Goal: Transaction & Acquisition: Purchase product/service

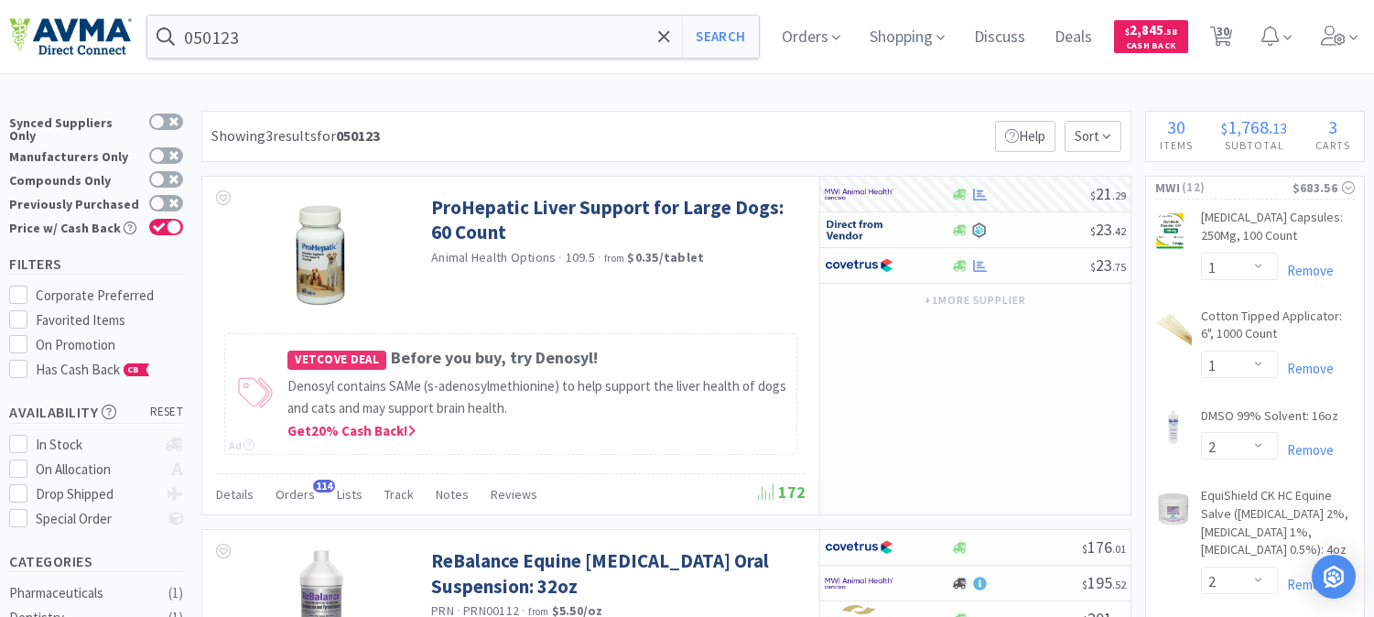
select select "1"
select select "2"
select select "1"
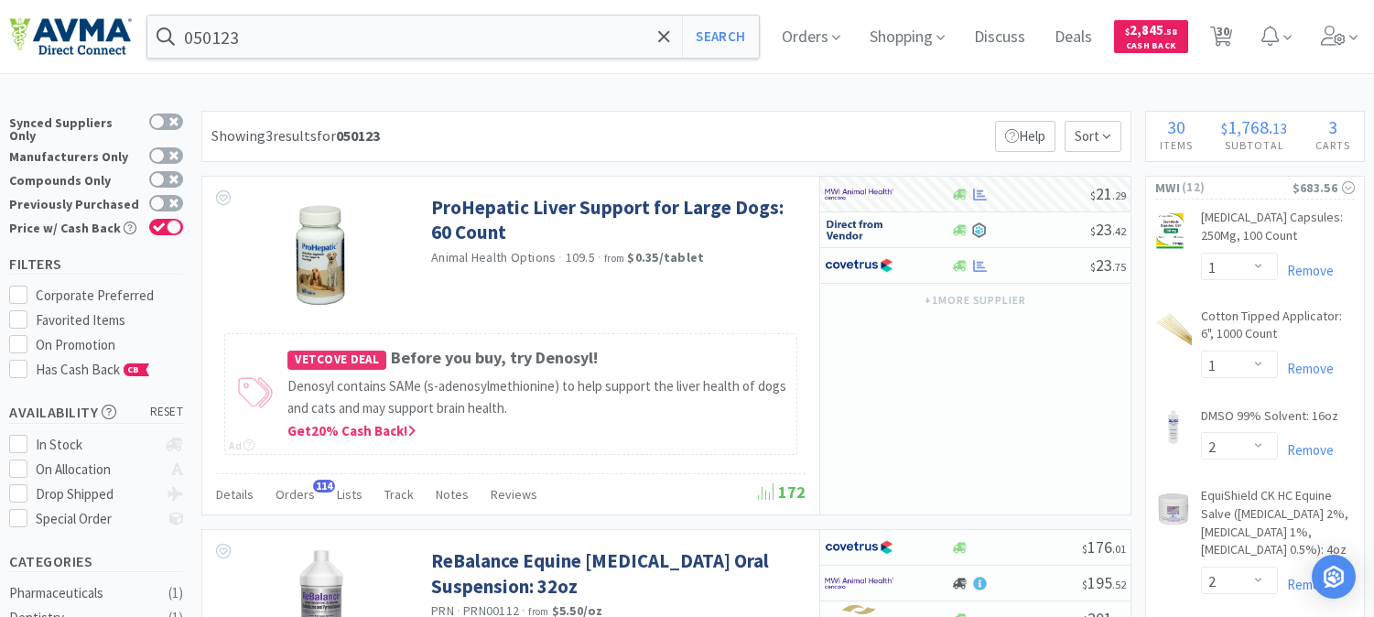
select select "3"
select select "1"
select select "15"
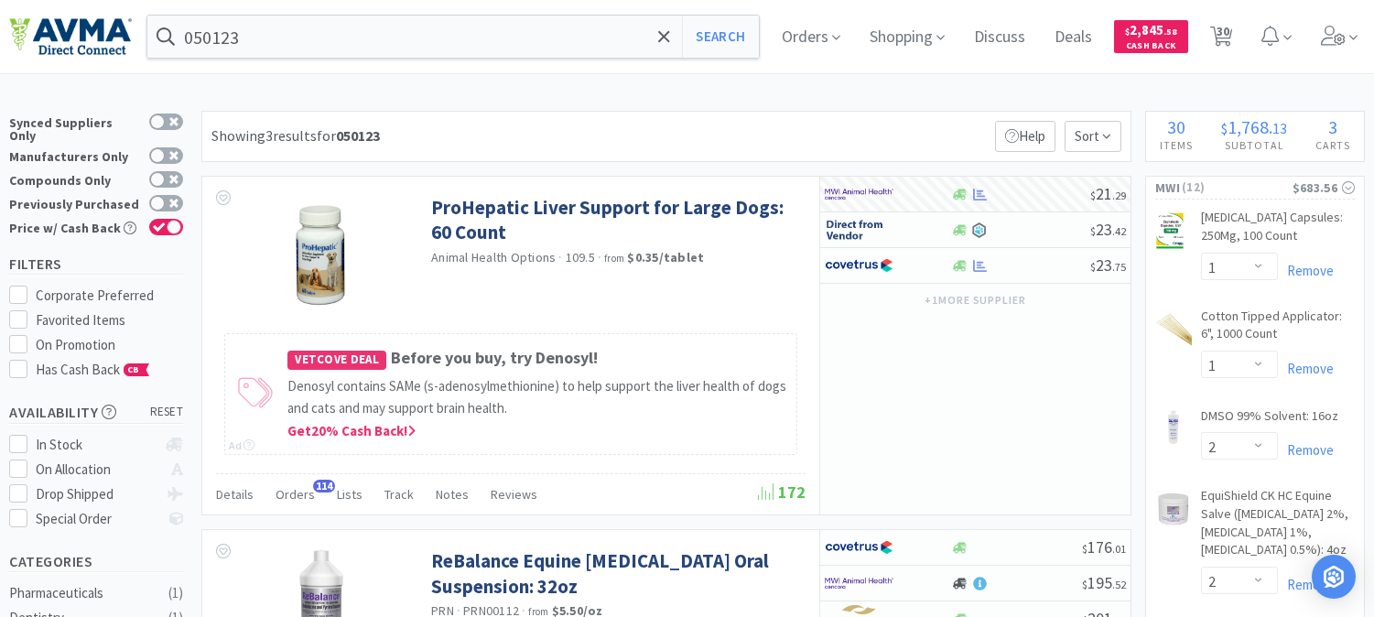
select select "1"
select select "6"
select select "2"
select select "10"
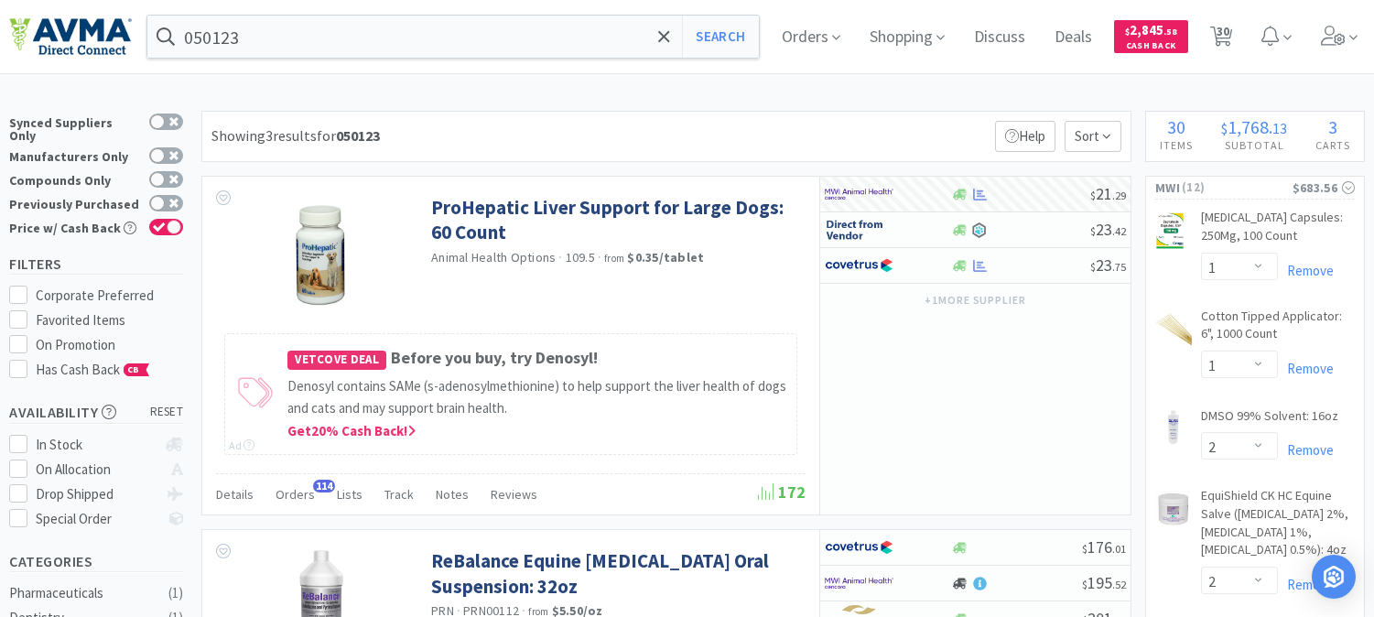
select select "4"
select select "1"
select select "2"
select select "1"
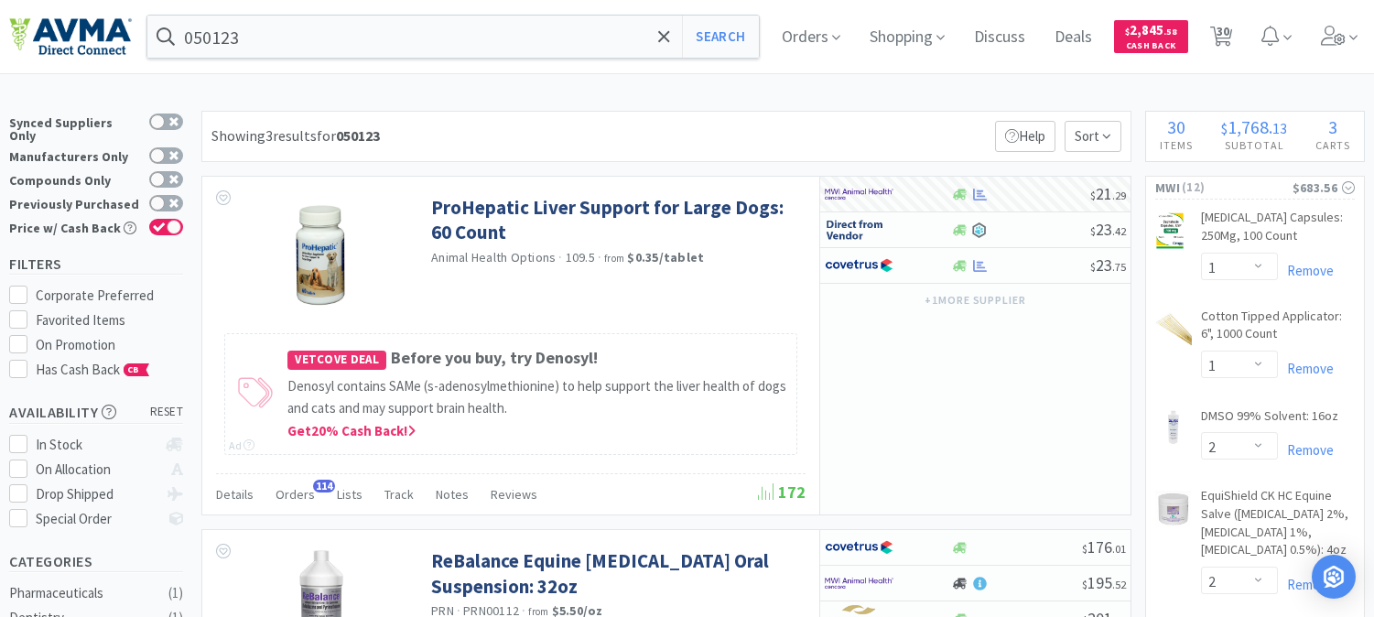
select select "4"
select select "1"
select select "2"
select select "5"
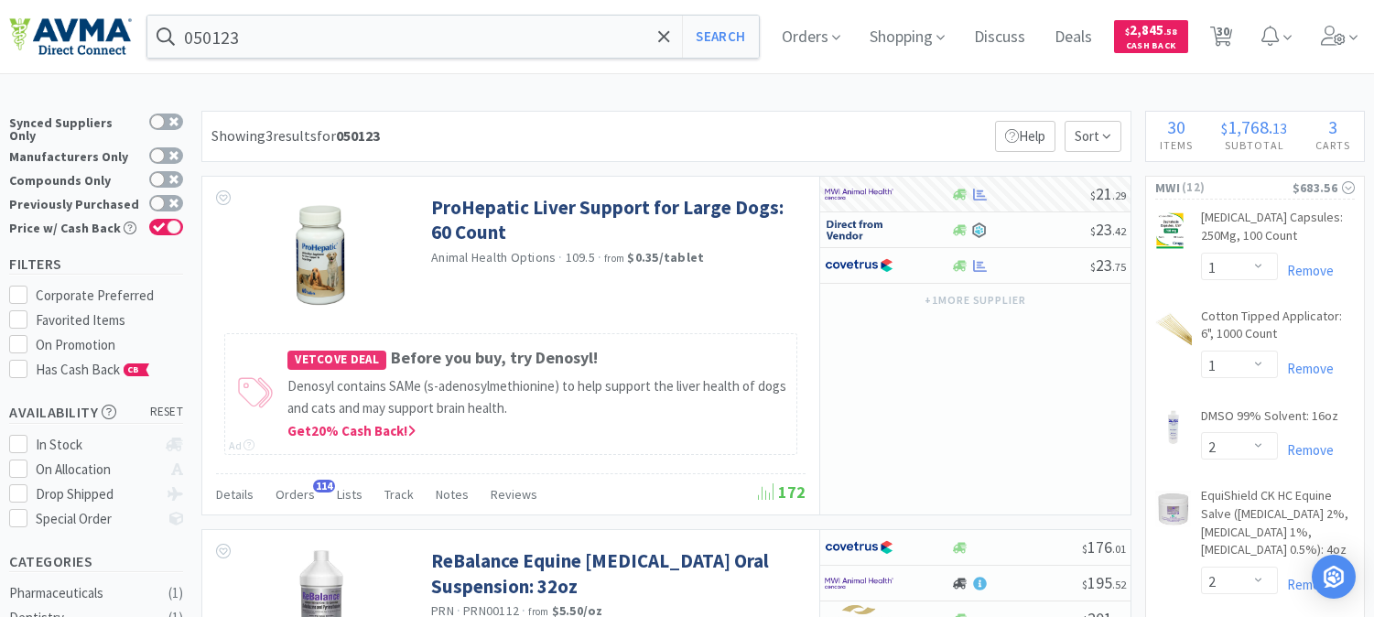
select select "8"
select select "4"
select select "1"
select select "4"
select select "1"
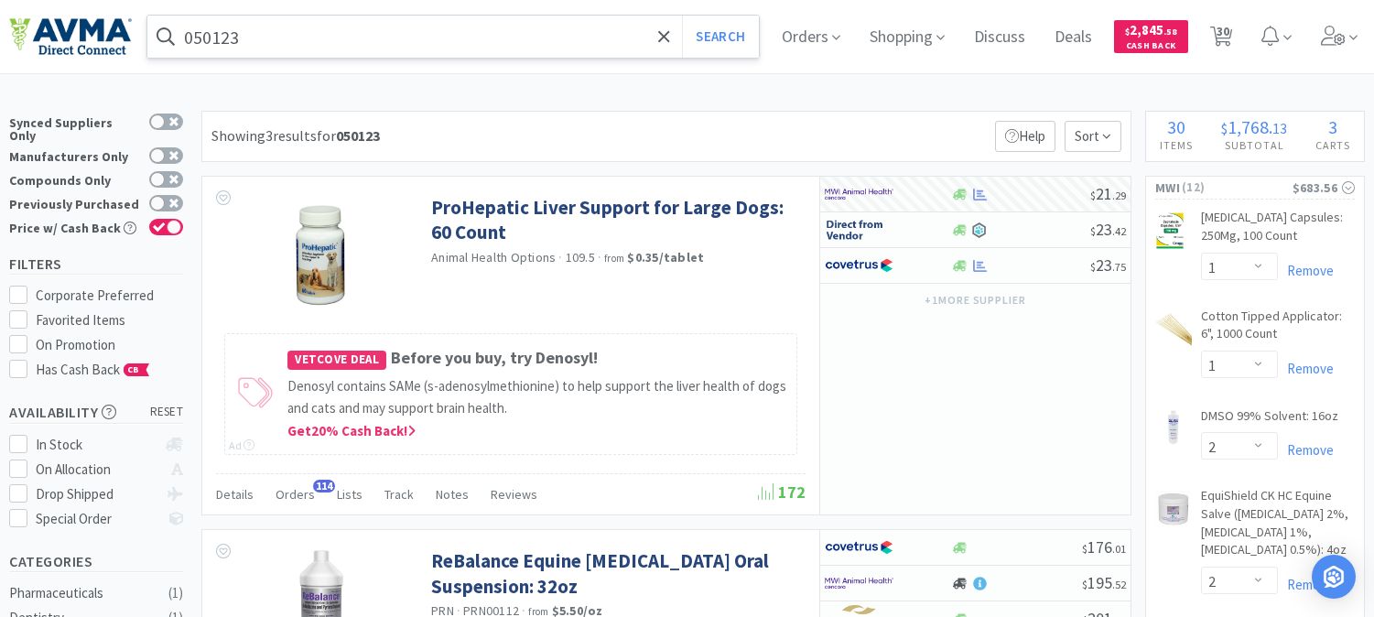
scroll to position [2034, 0]
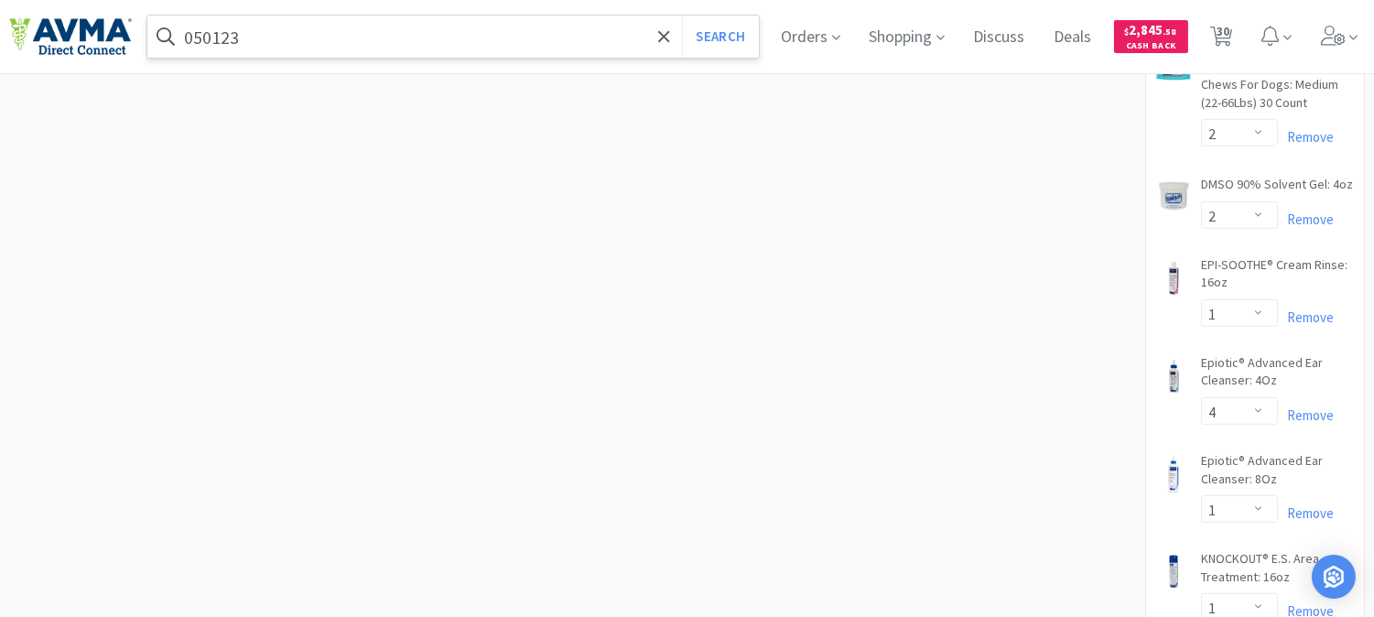
click at [309, 38] on input "050123" at bounding box center [453, 37] width 612 height 42
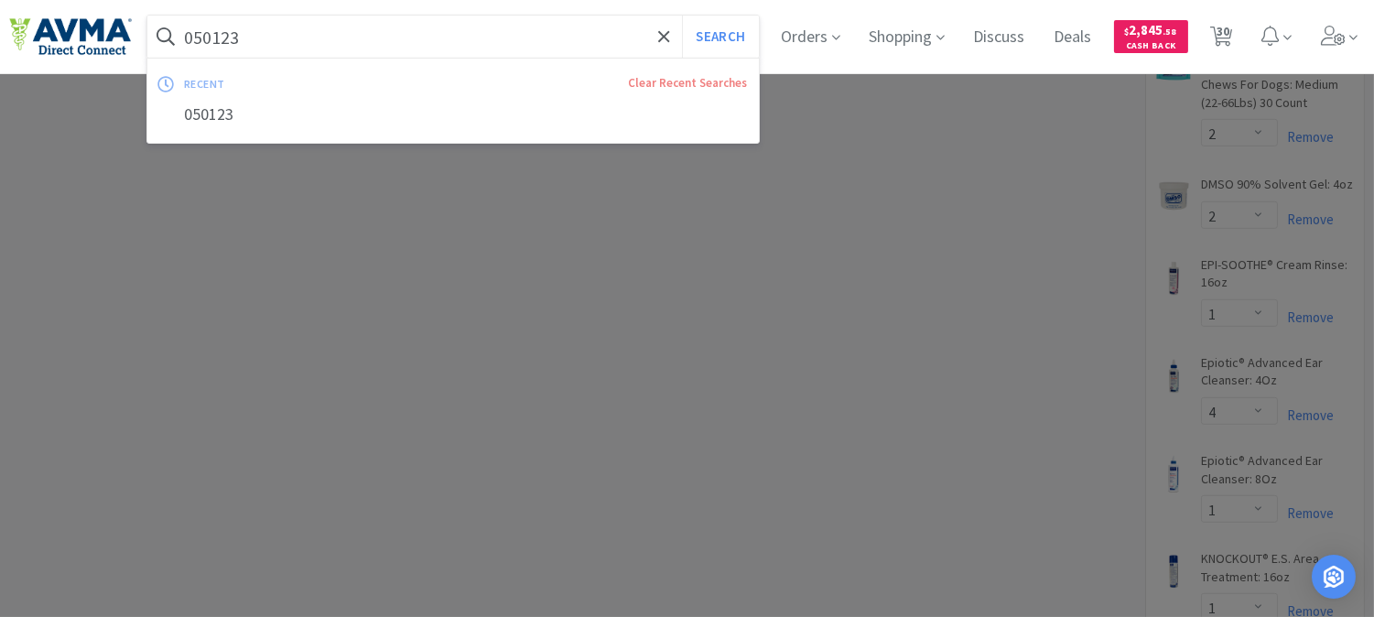
paste input "503071"
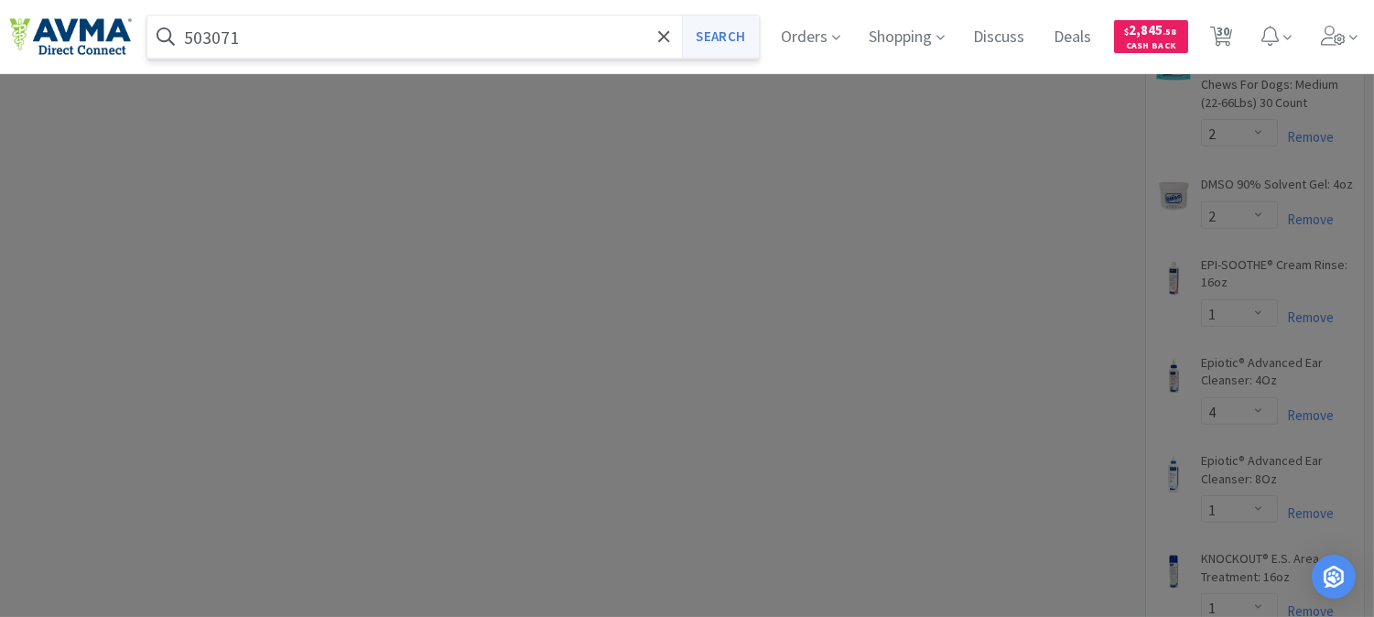
type input "503071"
click at [719, 32] on button "Search" at bounding box center [720, 37] width 76 height 42
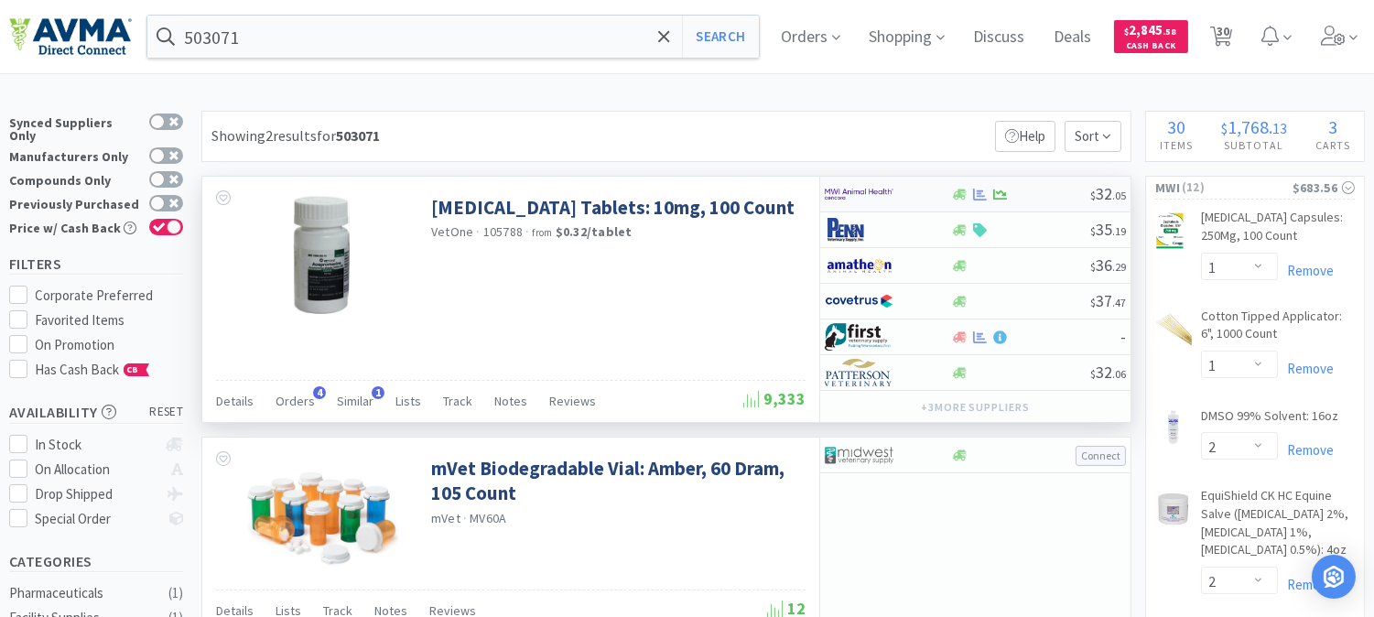
click at [847, 199] on img at bounding box center [859, 193] width 69 height 27
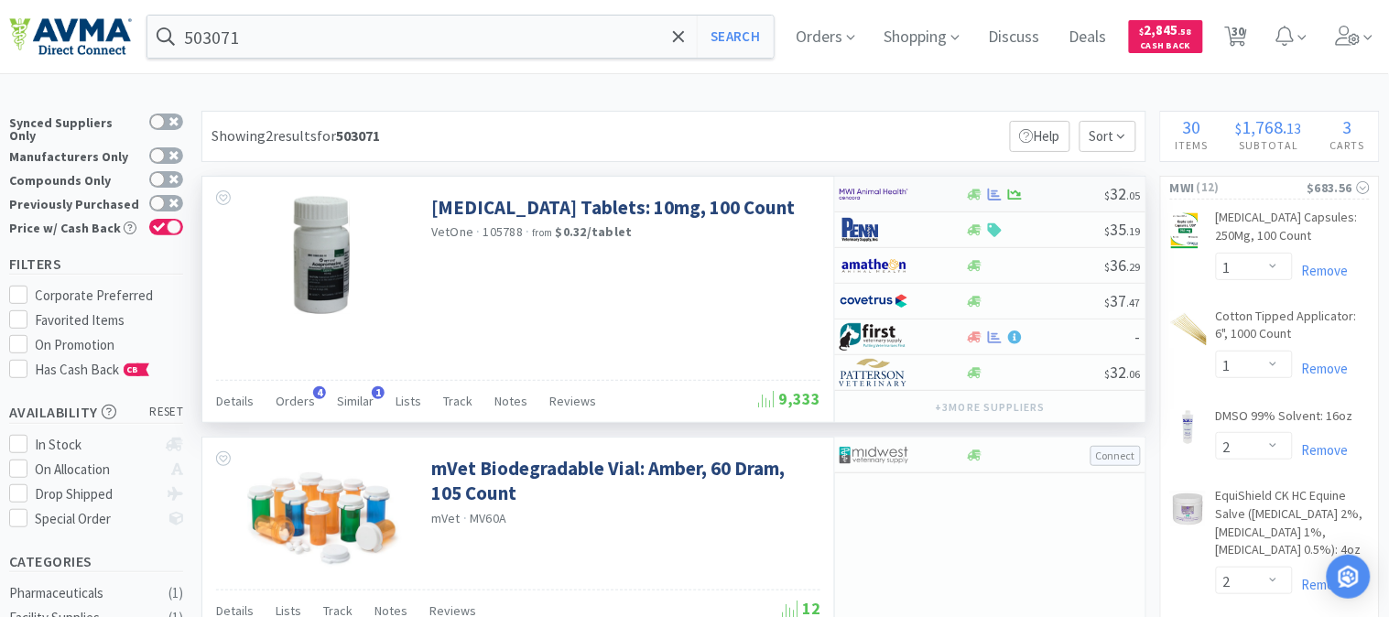
select select "1"
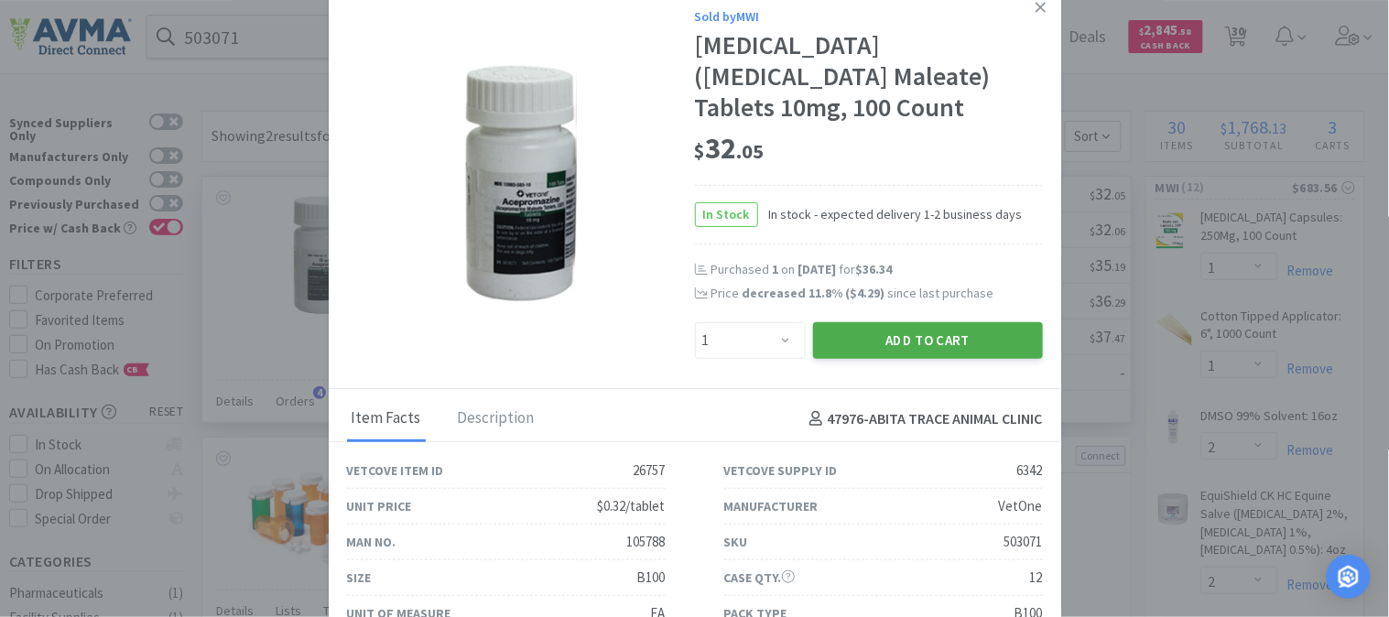
click at [898, 331] on button "Add to Cart" at bounding box center [928, 340] width 230 height 37
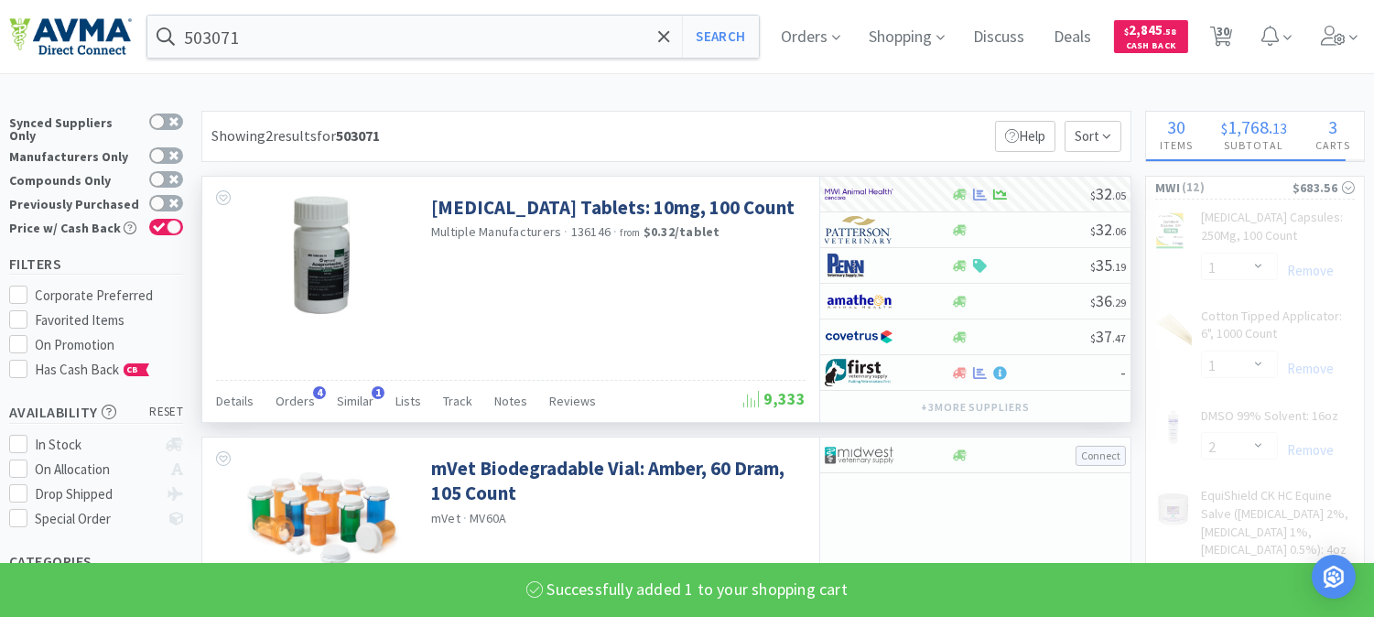
select select "1"
select select "2"
select select "1"
select select "3"
select select "1"
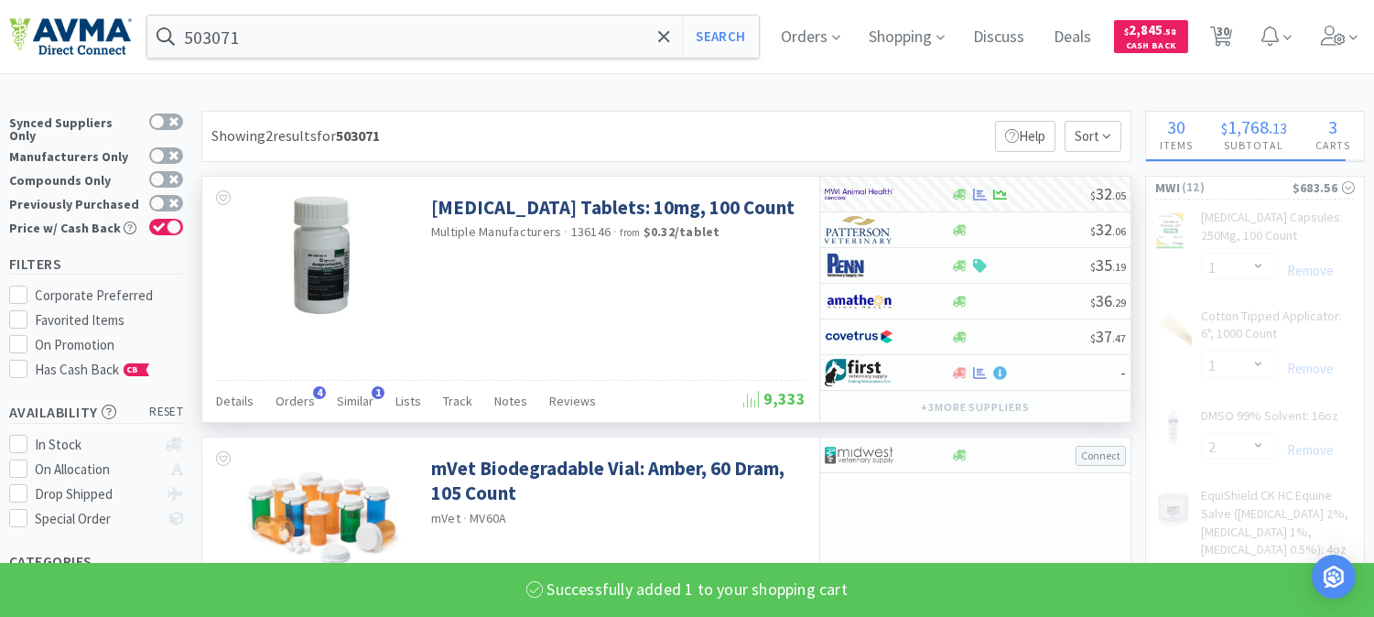
select select "15"
select select "1"
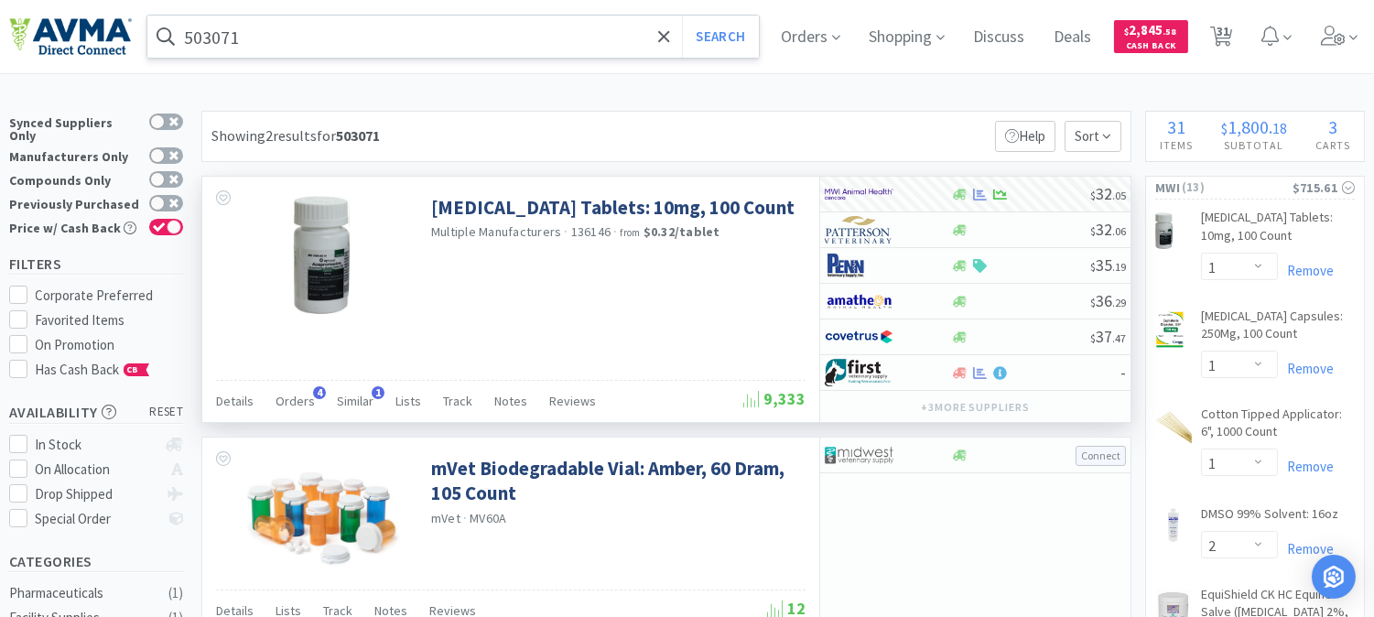
click at [412, 51] on input "503071" at bounding box center [453, 37] width 612 height 42
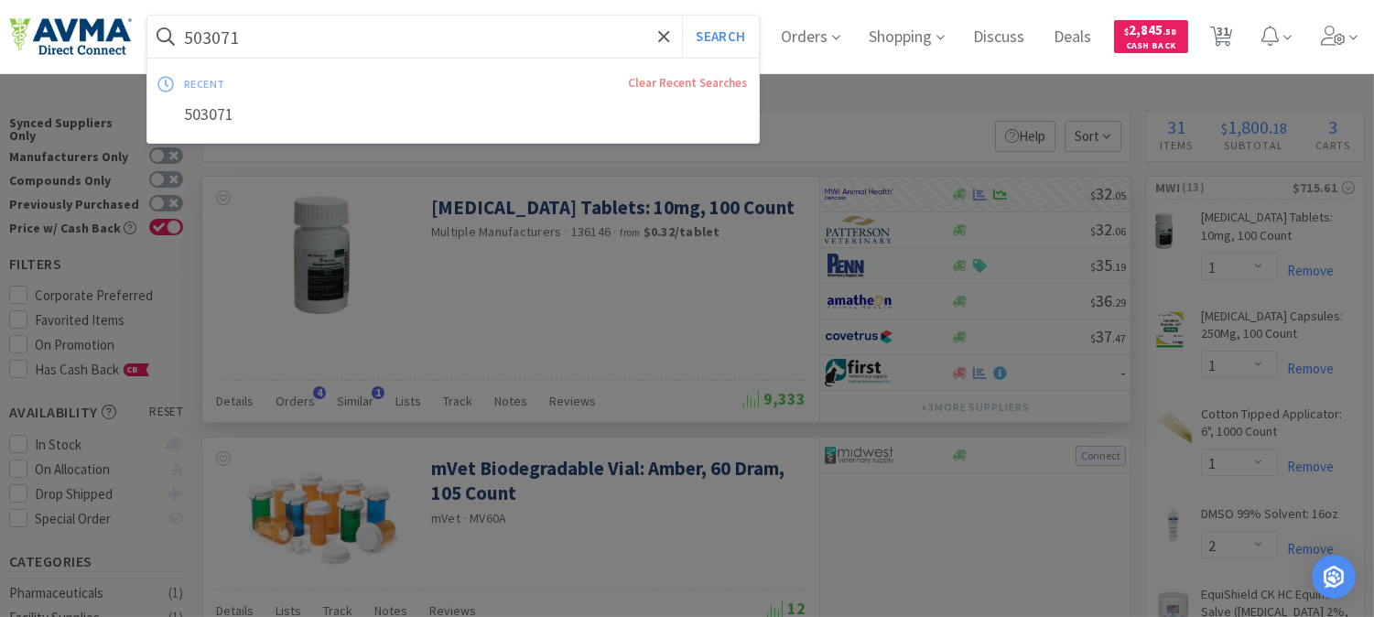
paste input "06874"
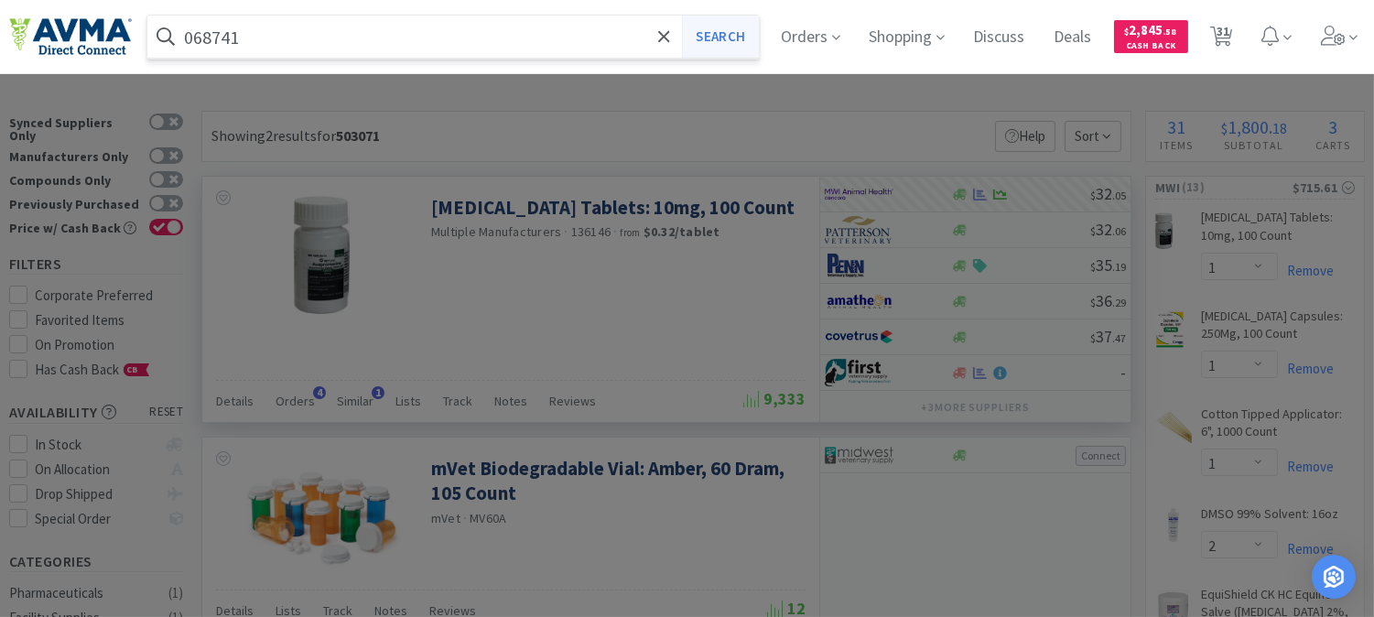
type input "068741"
click at [752, 41] on button "Search" at bounding box center [720, 37] width 76 height 42
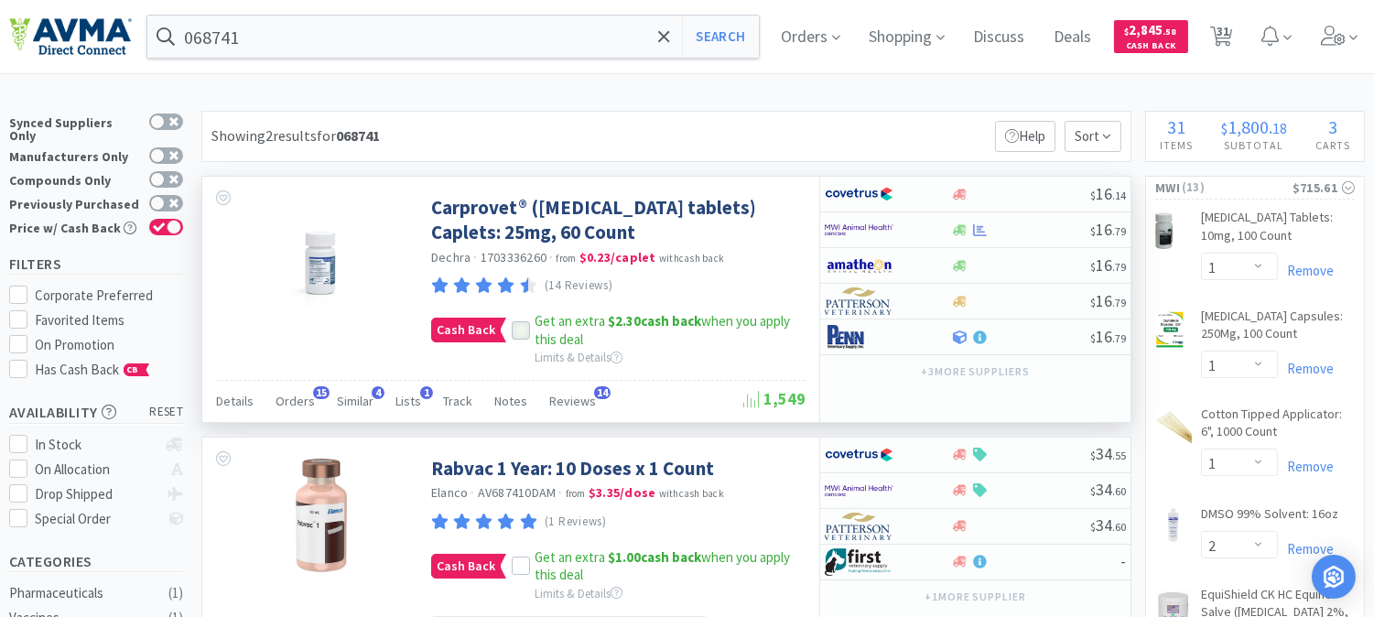
click at [515, 327] on icon at bounding box center [521, 330] width 13 height 13
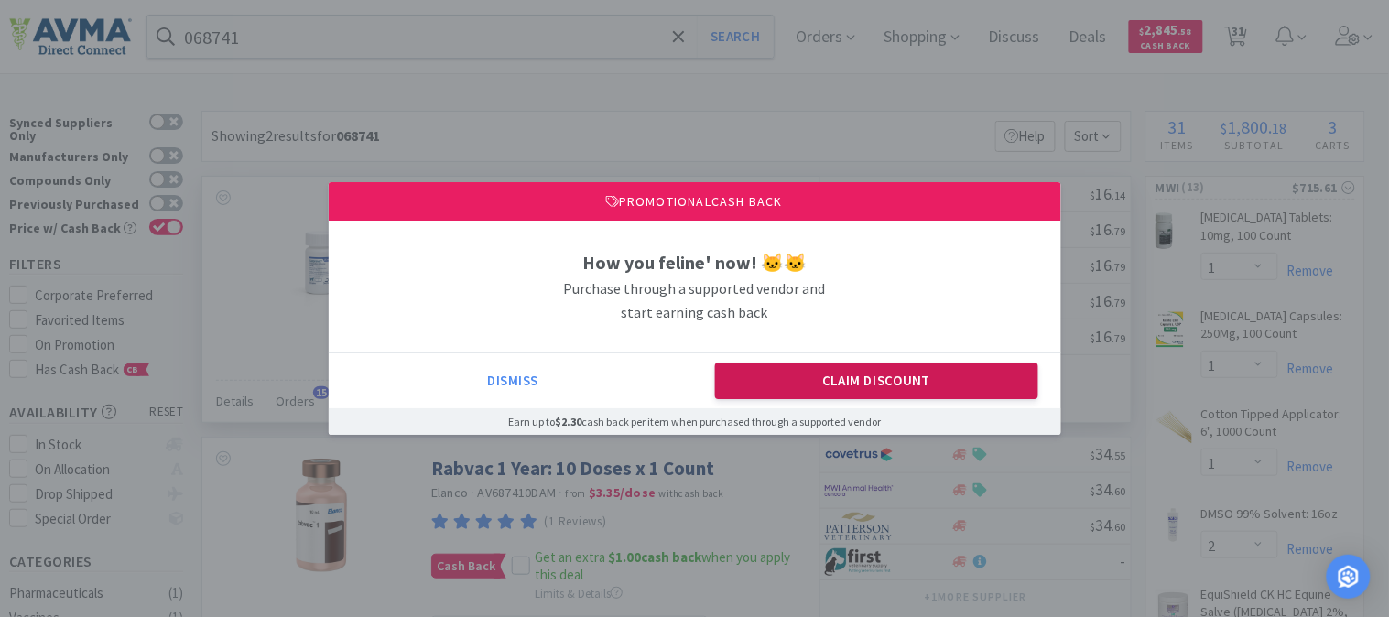
click at [836, 372] on button "Claim Discount" at bounding box center [876, 381] width 323 height 37
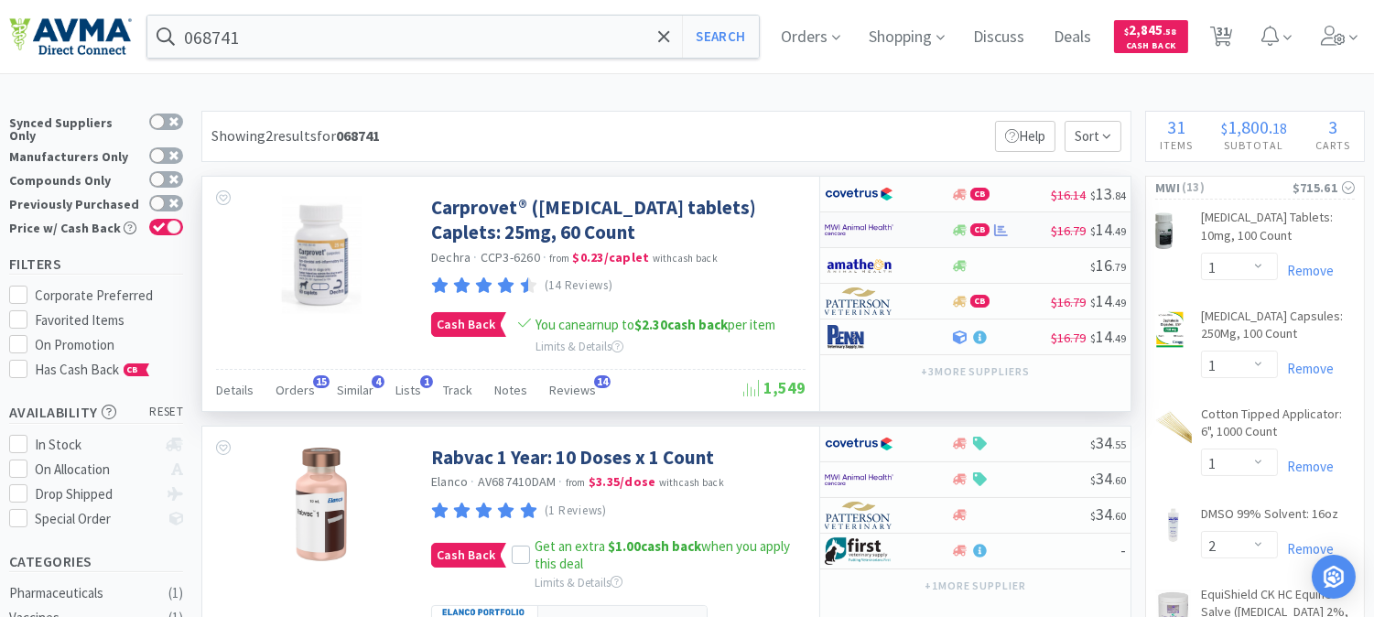
click at [871, 234] on img at bounding box center [859, 229] width 69 height 27
select select "1"
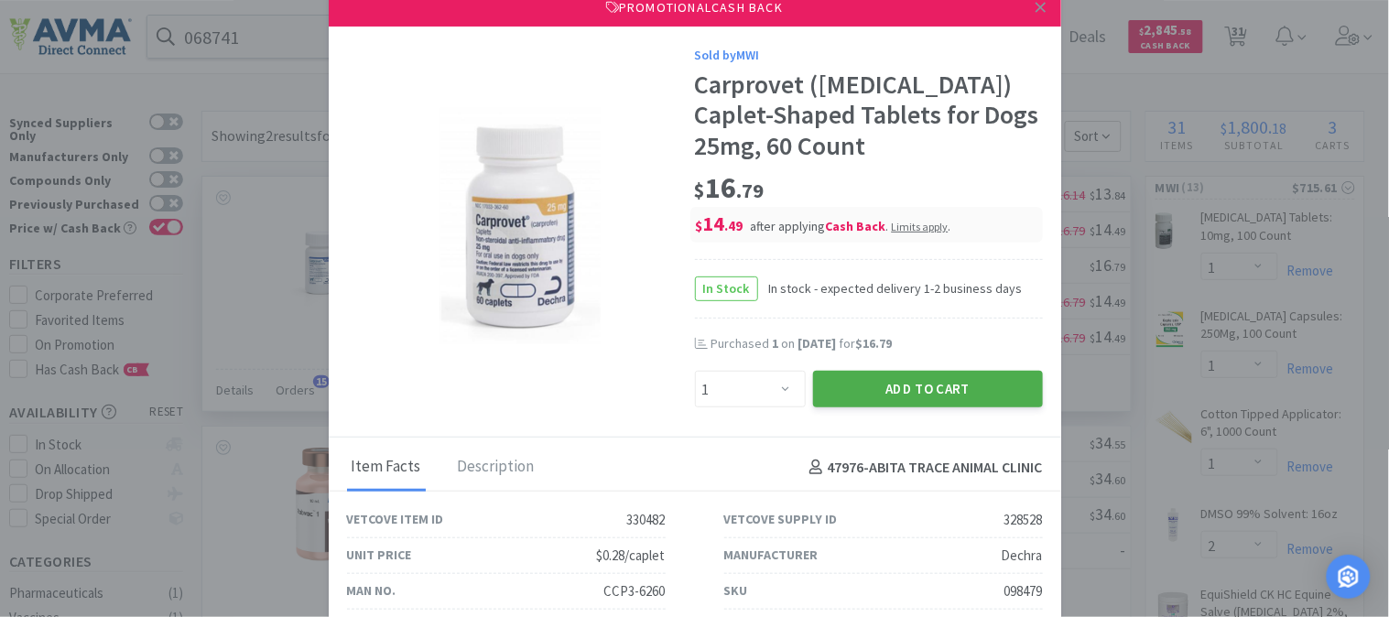
click at [895, 385] on button "Add to Cart" at bounding box center [928, 389] width 230 height 37
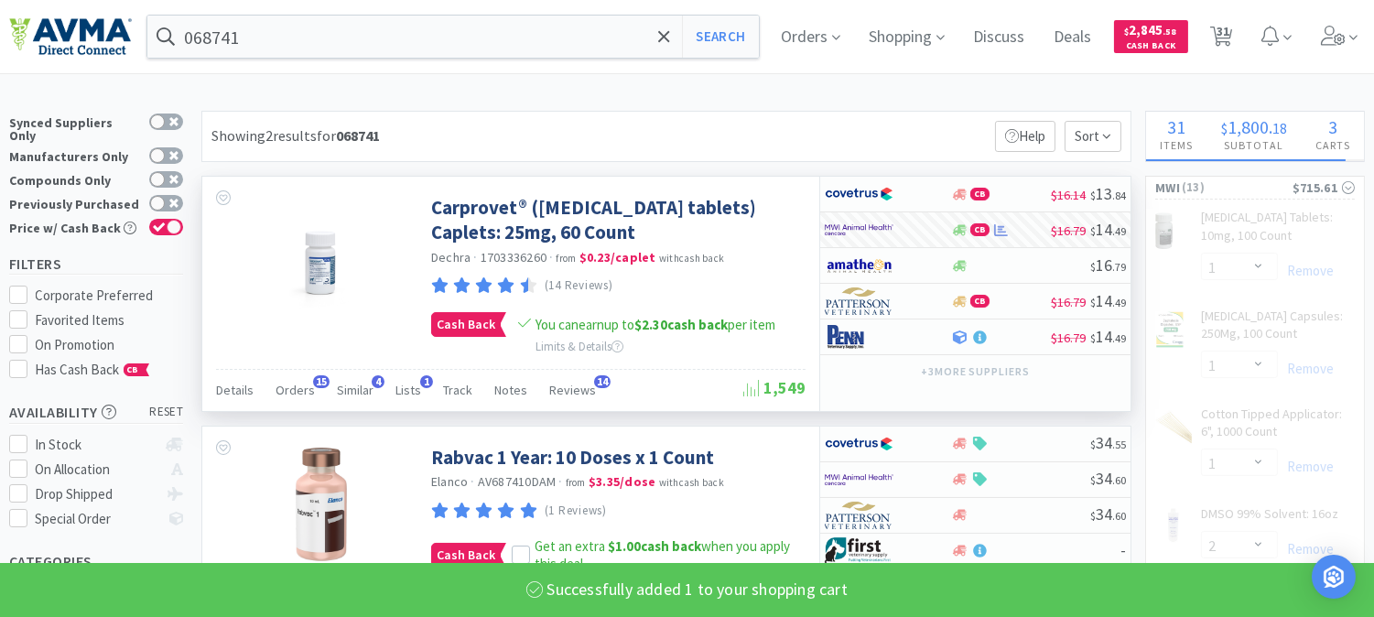
select select "1"
select select "2"
select select "1"
select select "3"
select select "1"
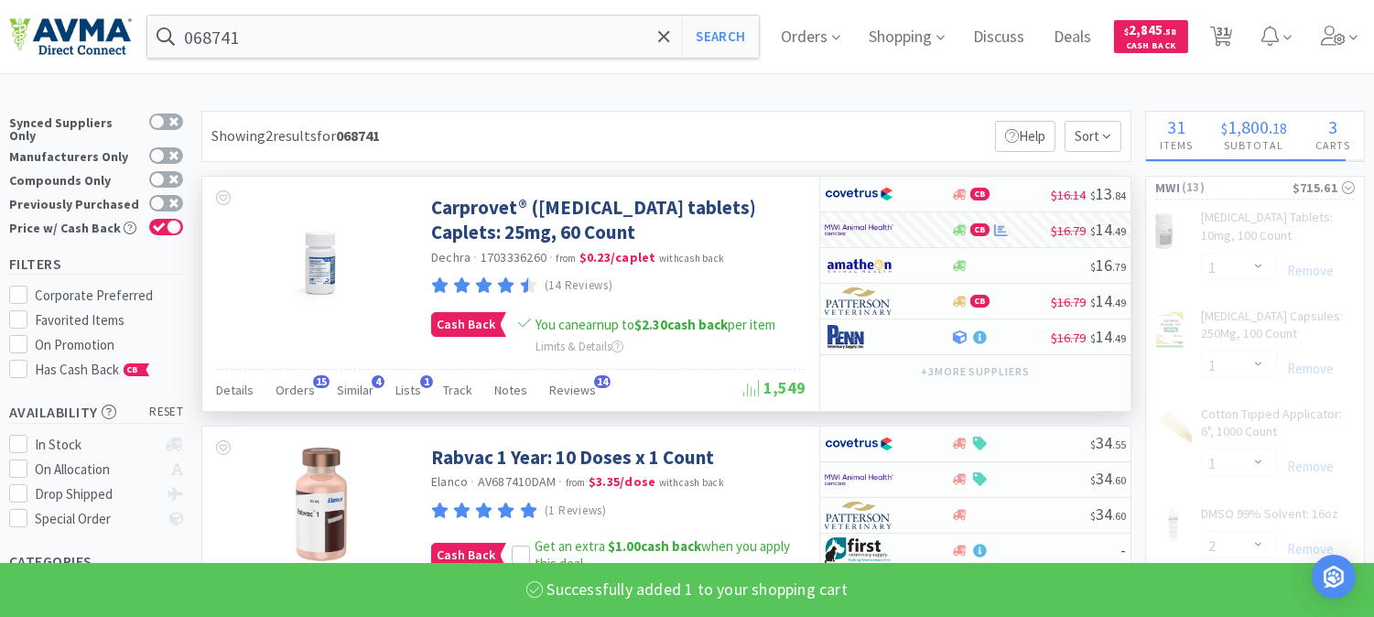
select select "15"
select select "1"
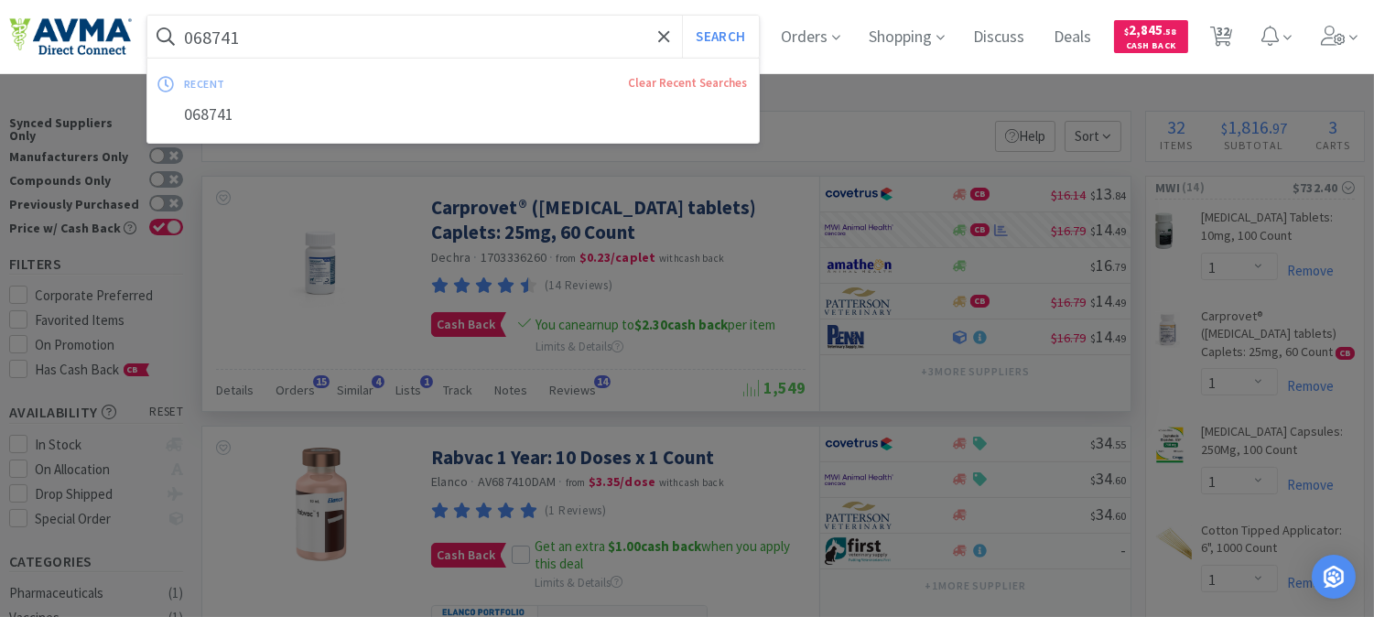
click at [378, 47] on input "068741" at bounding box center [453, 37] width 612 height 42
paste input "78013092"
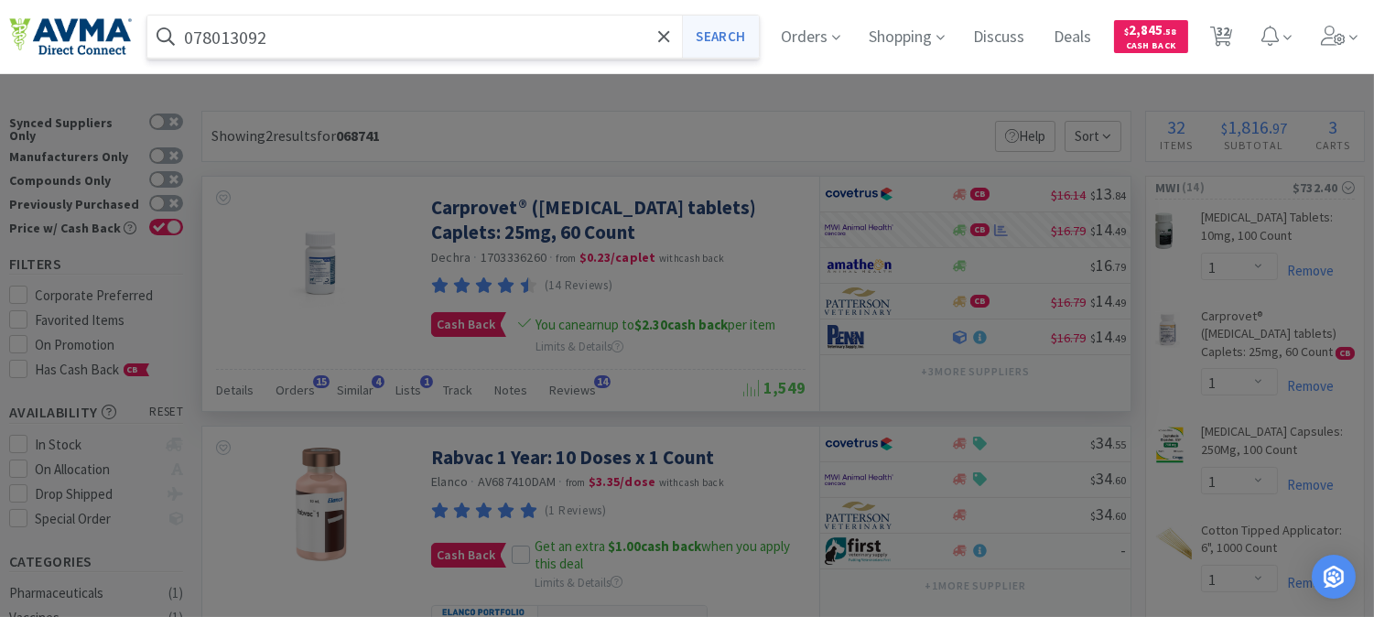
type input "078013092"
click at [736, 37] on button "Search" at bounding box center [720, 37] width 76 height 42
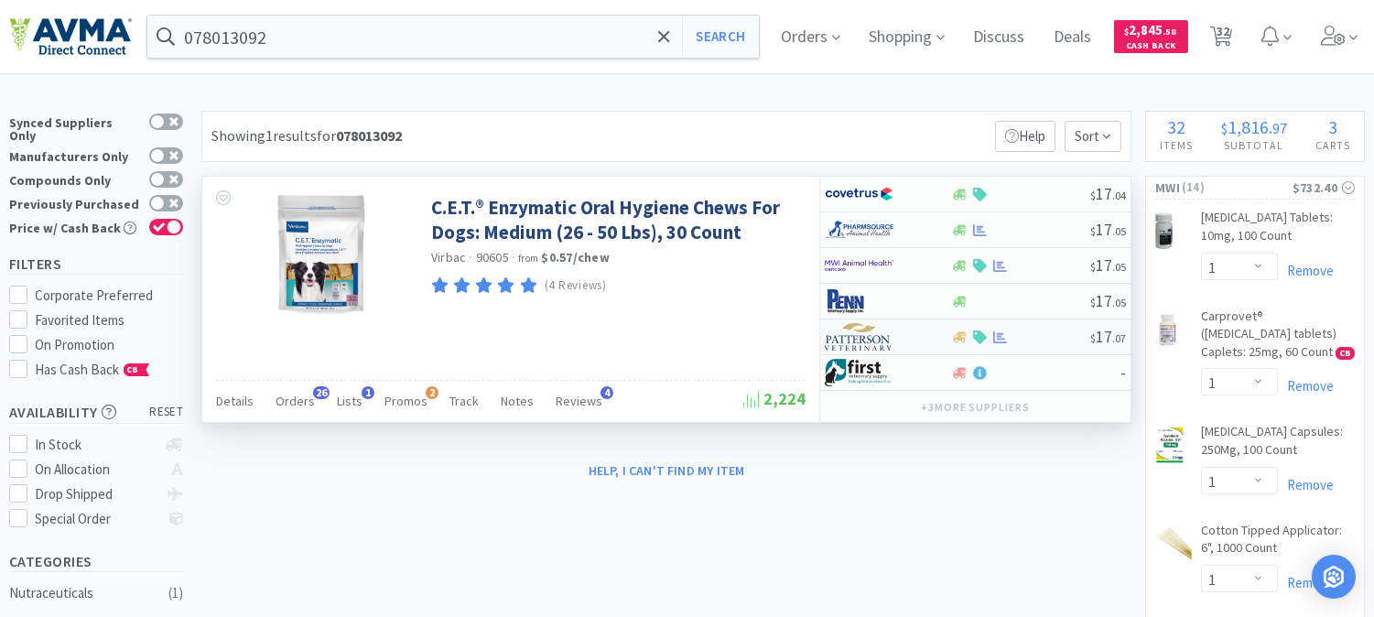
click at [865, 336] on img at bounding box center [859, 336] width 69 height 27
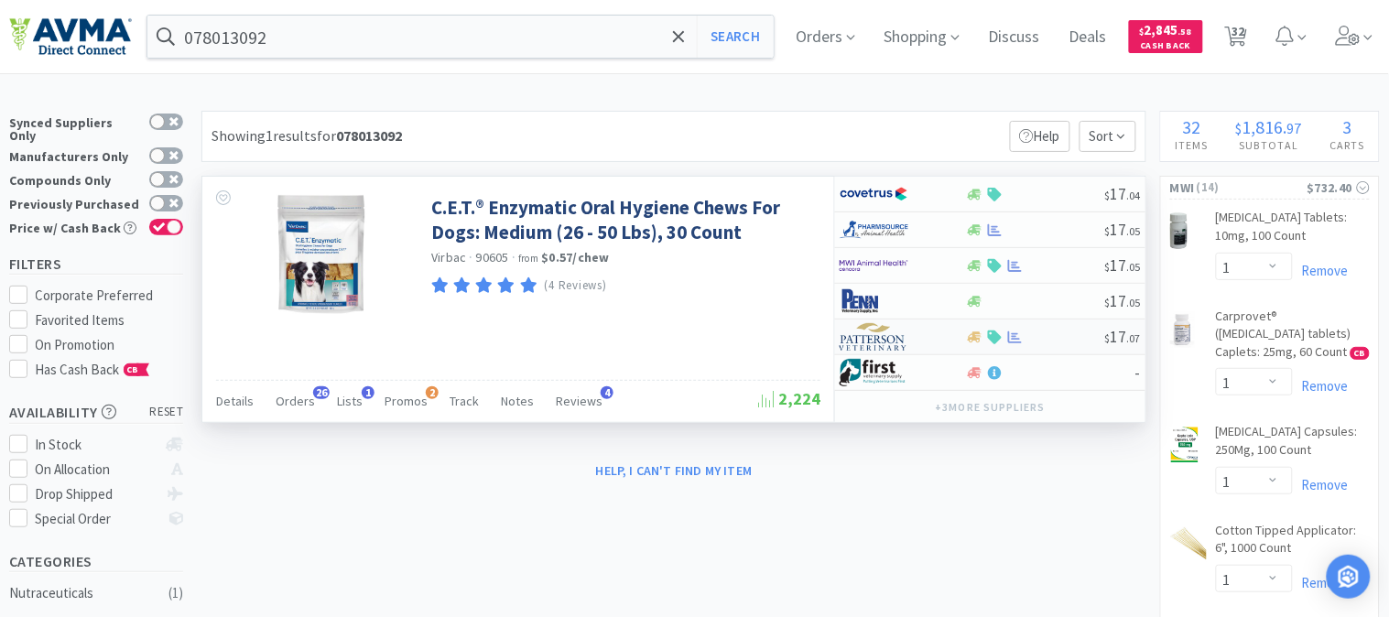
select select "1"
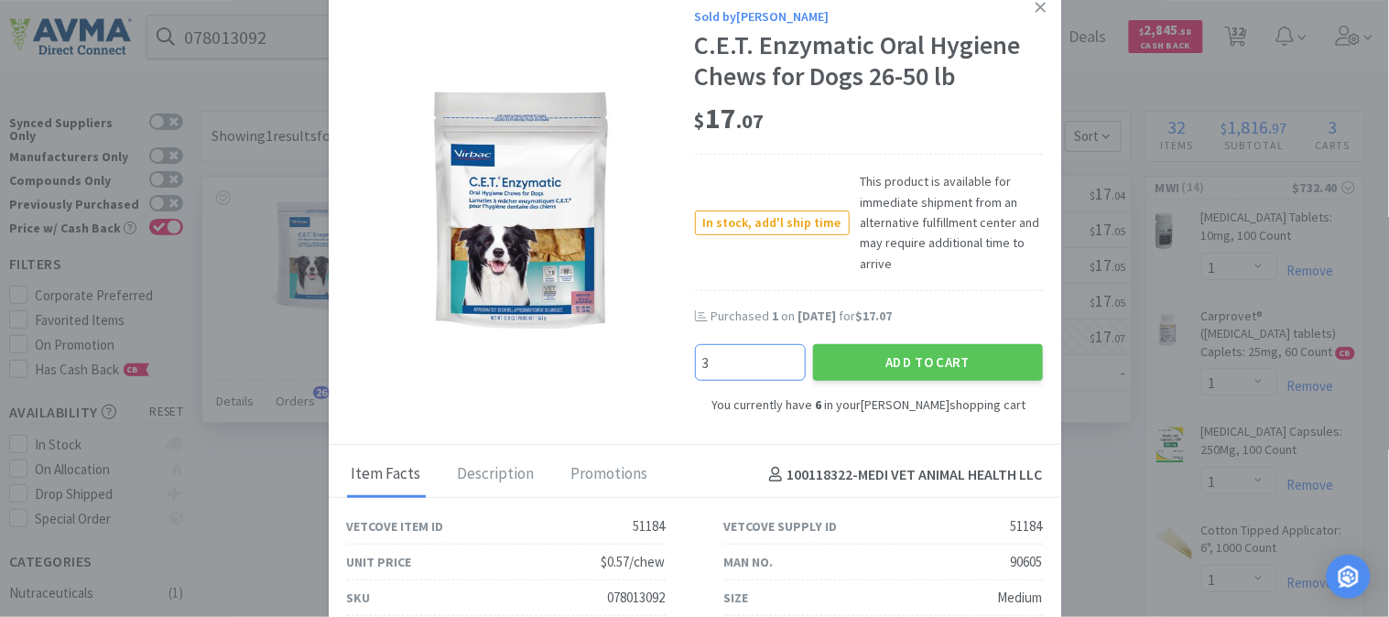
type input "3"
click at [909, 353] on button "Add to Cart" at bounding box center [928, 362] width 230 height 37
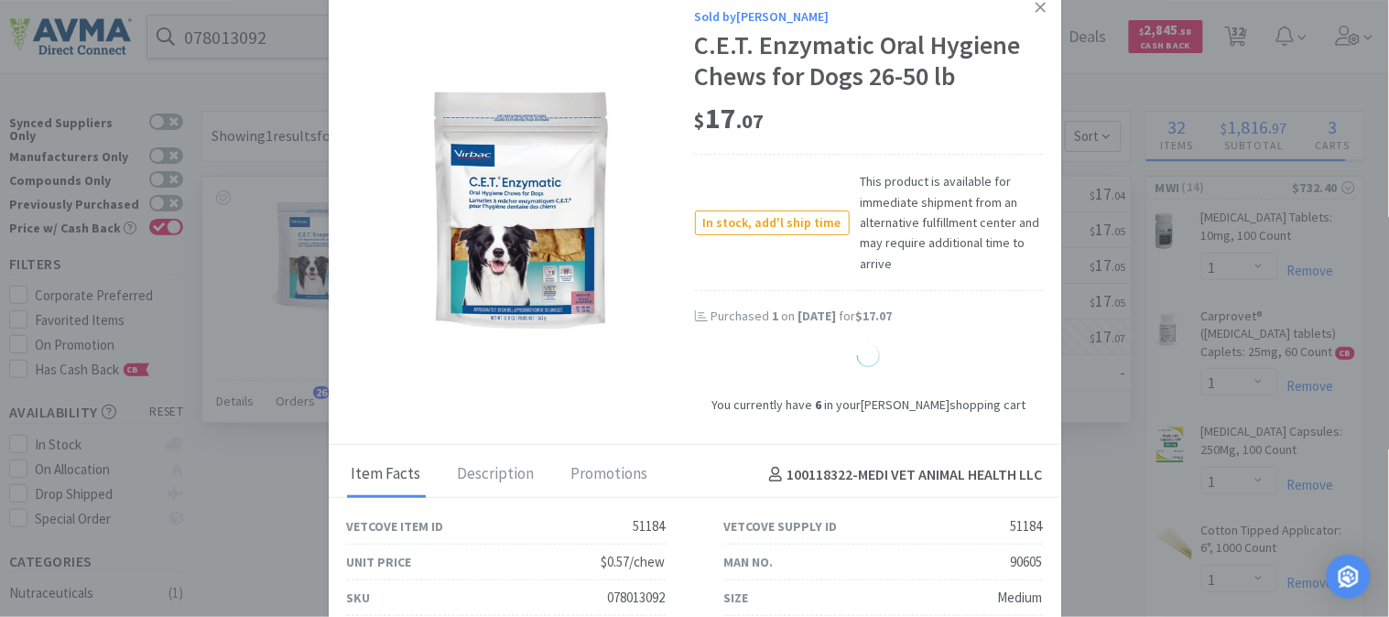
select select "9"
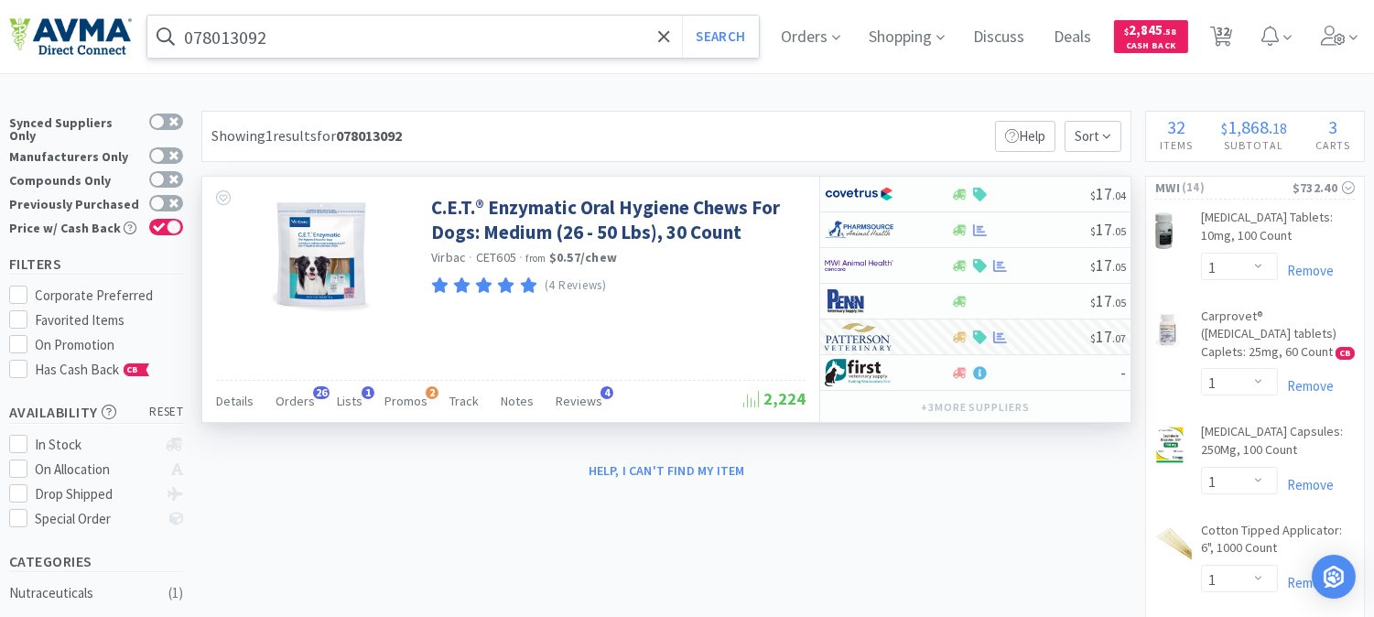
click at [339, 30] on input "078013092" at bounding box center [453, 37] width 612 height 42
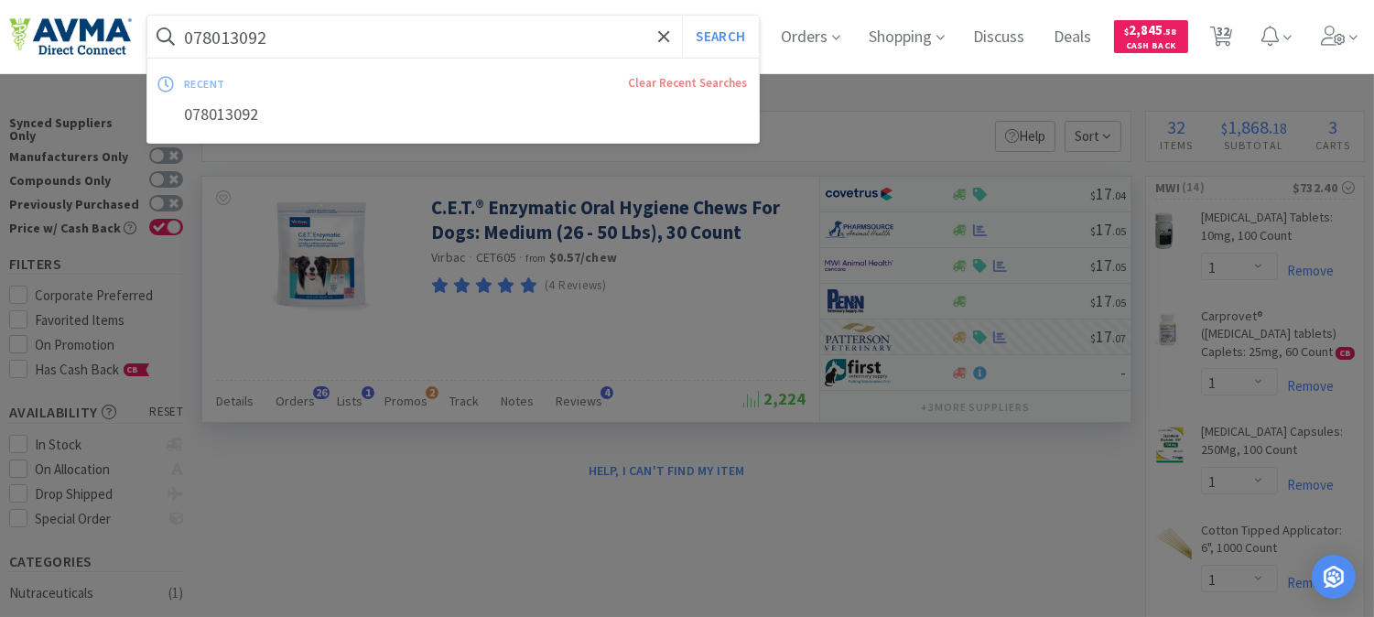
paste input "46700"
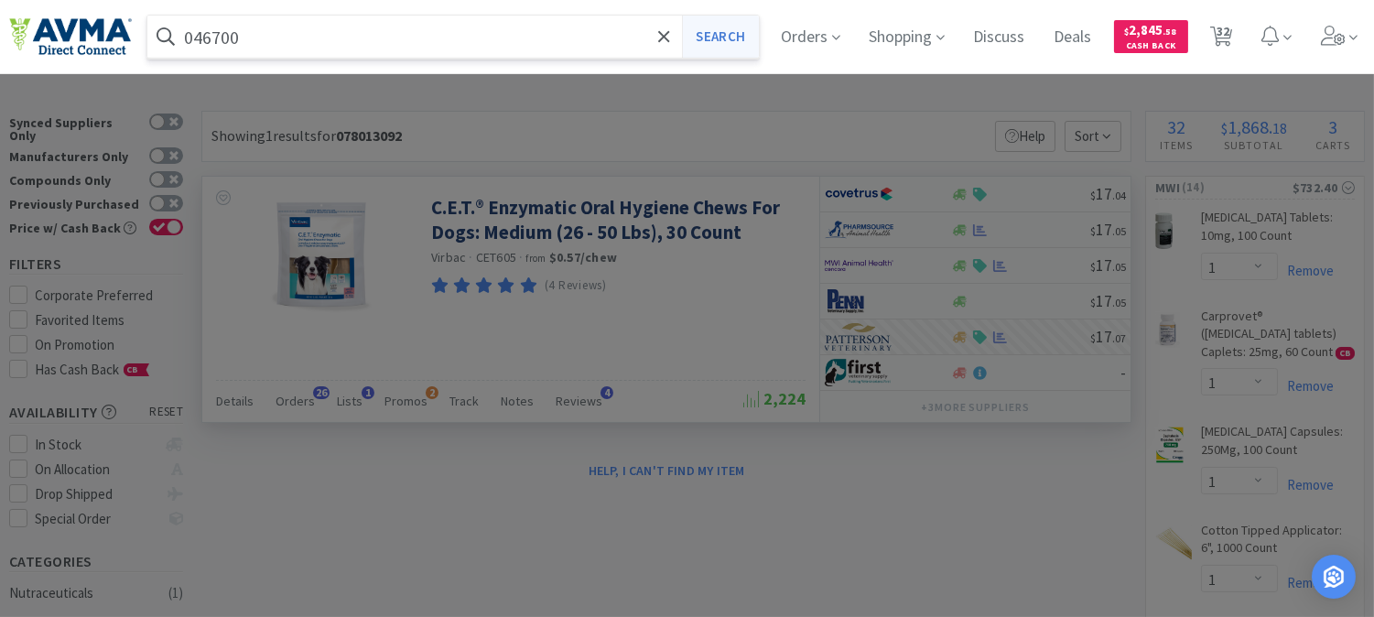
type input "046700"
click at [732, 30] on button "Search" at bounding box center [720, 37] width 76 height 42
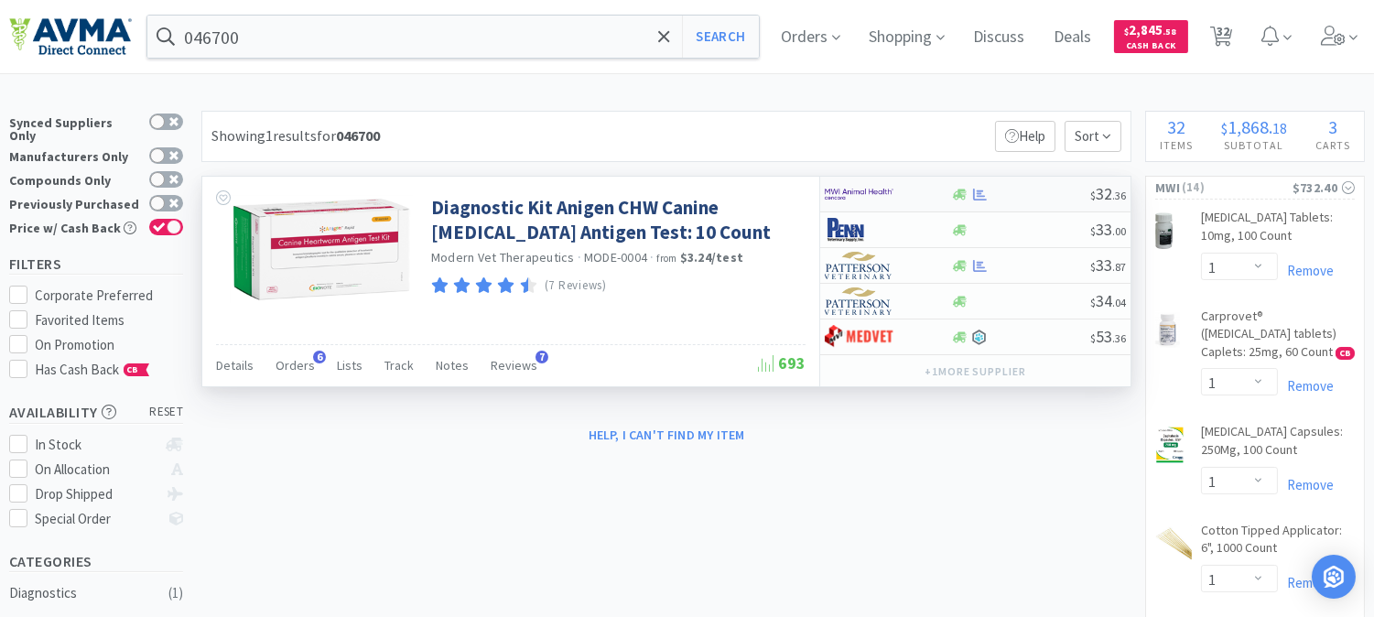
click at [867, 192] on img at bounding box center [859, 193] width 69 height 27
select select "1"
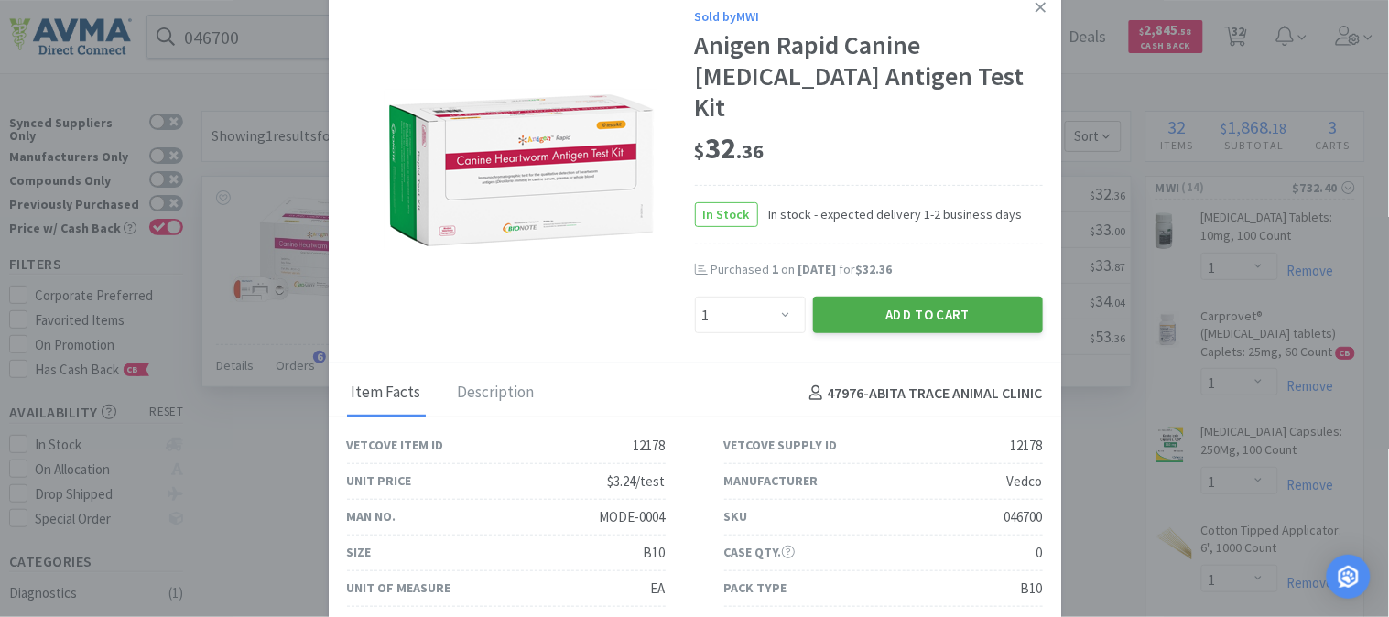
click at [900, 297] on button "Add to Cart" at bounding box center [928, 315] width 230 height 37
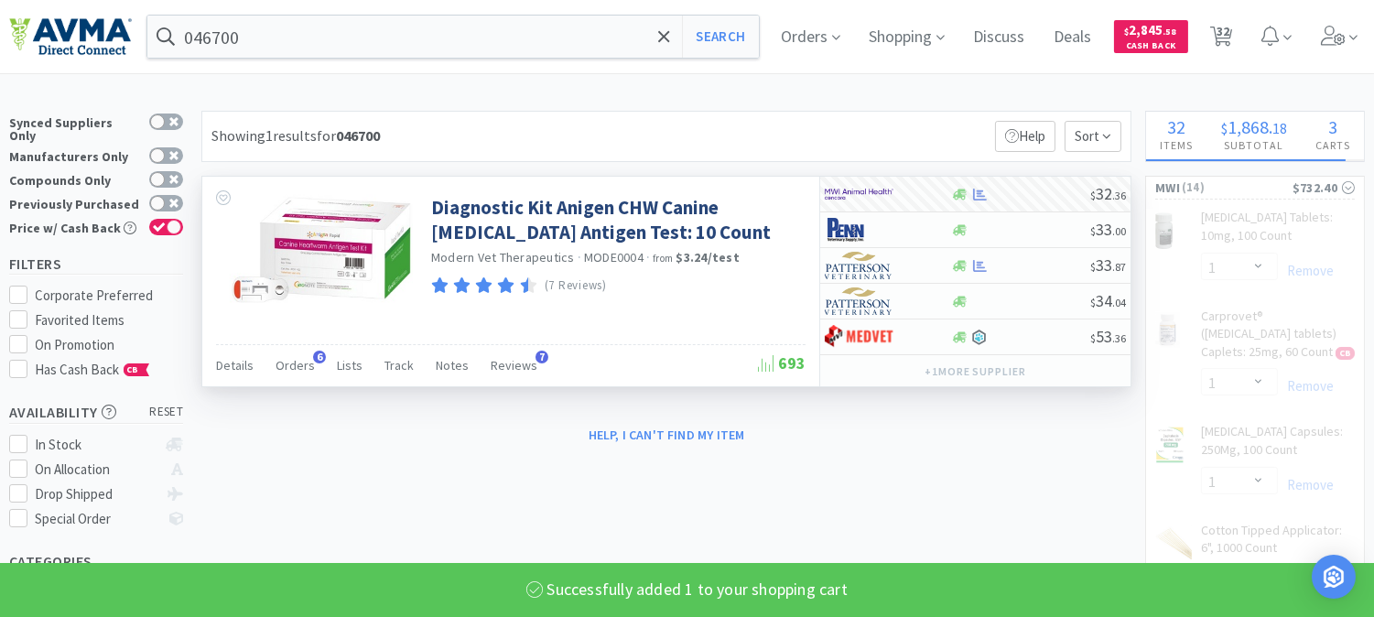
select select "1"
select select "2"
select select "1"
select select "3"
select select "1"
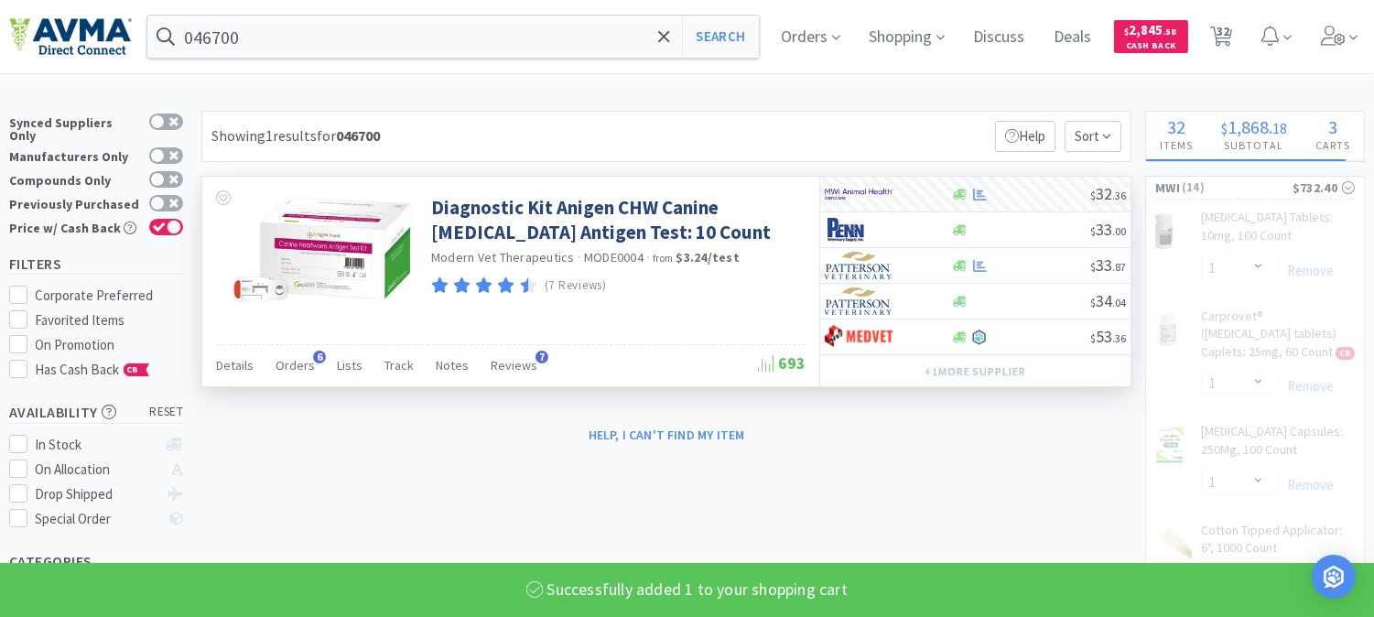
select select "15"
select select "1"
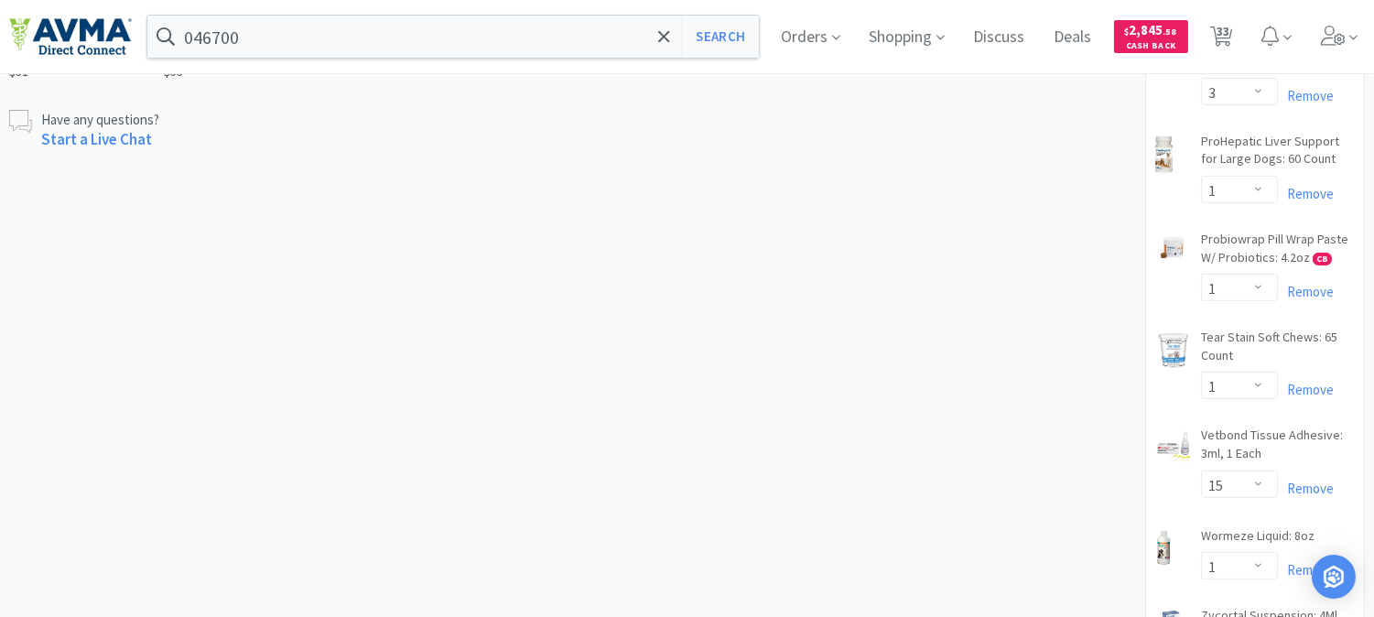
scroll to position [1119, 0]
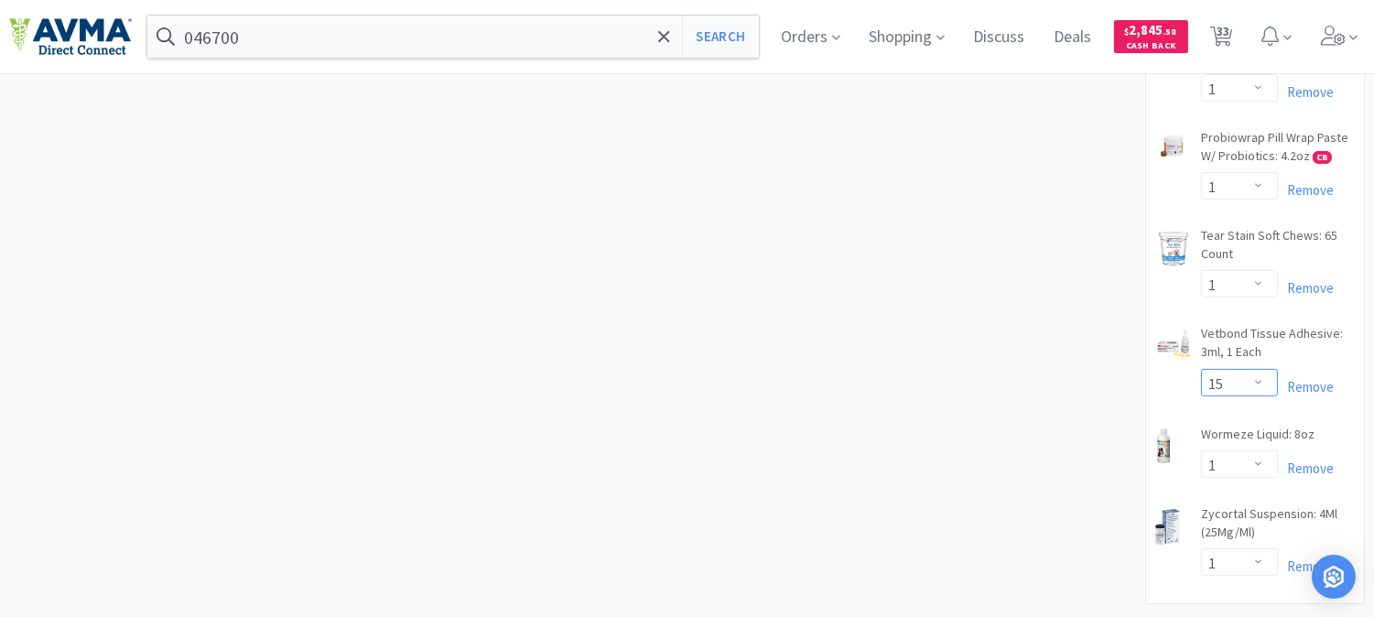
click at [1257, 396] on select "Enter Quantity 1 2 3 4 5 6 7 8 9 10 11 12 13 14 15 16 17 18 19 20 Enter Quantity" at bounding box center [1239, 382] width 77 height 27
click at [1201, 385] on select "Enter Quantity 1 2 3 4 5 6 7 8 9 10 11 12 13 14 15 16 17 18 19 20 Enter Quantity" at bounding box center [1239, 382] width 77 height 27
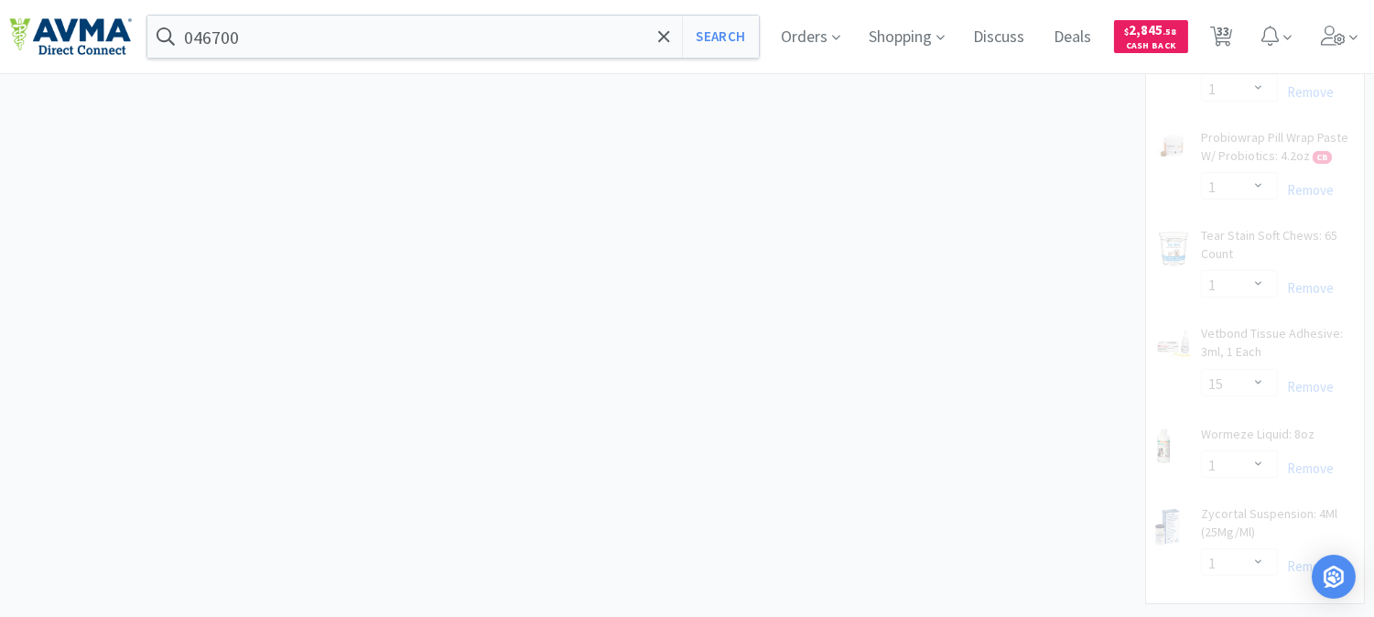
select select "16"
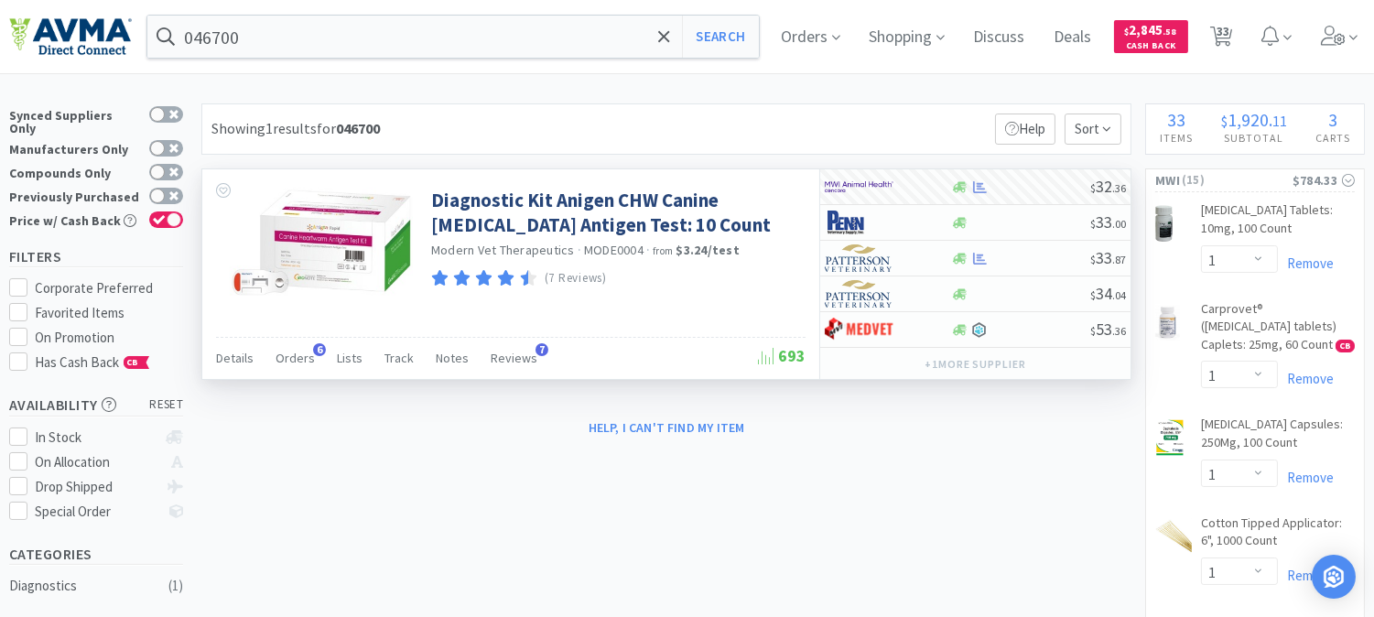
scroll to position [0, 0]
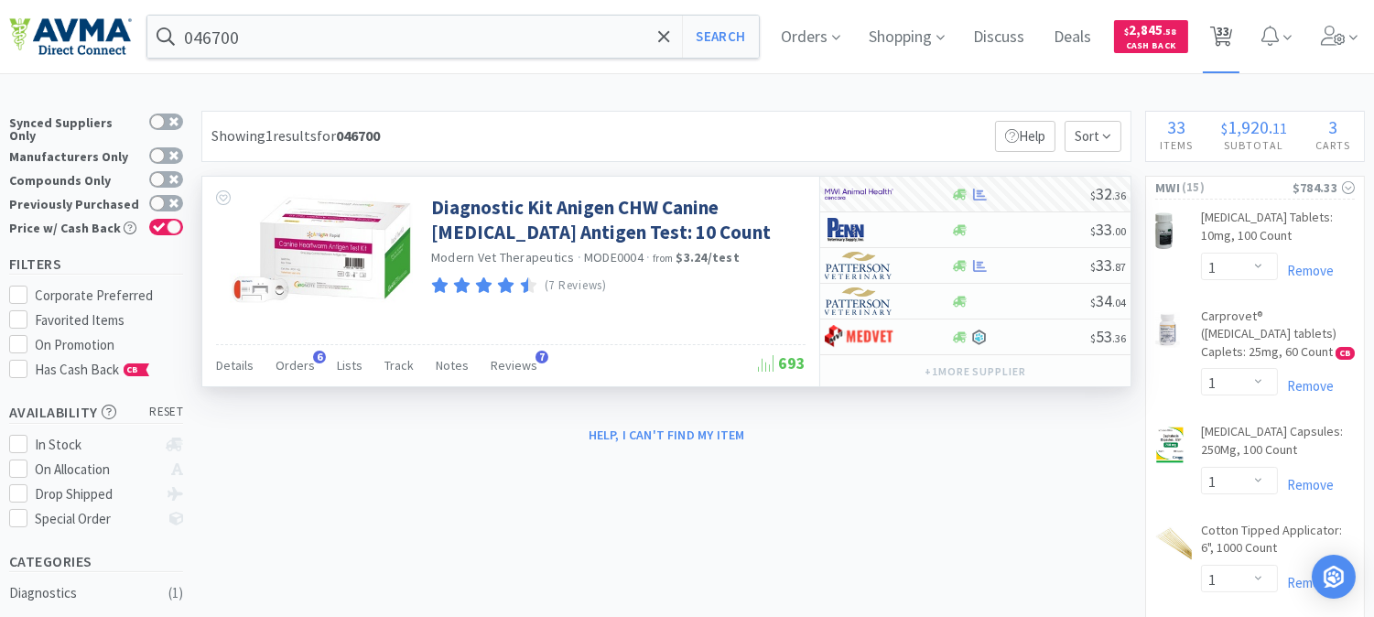
click at [1230, 42] on span "33" at bounding box center [1223, 31] width 13 height 73
select select "1"
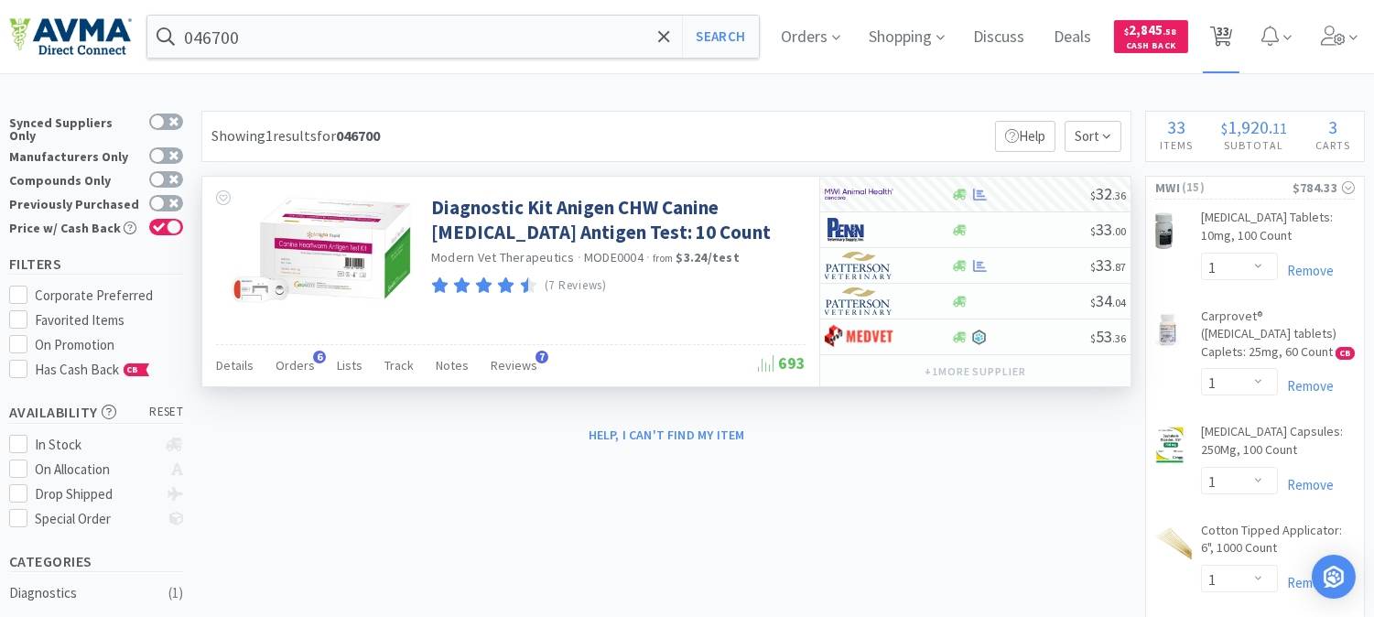
select select "2"
select select "1"
select select "2"
select select "1"
select select "3"
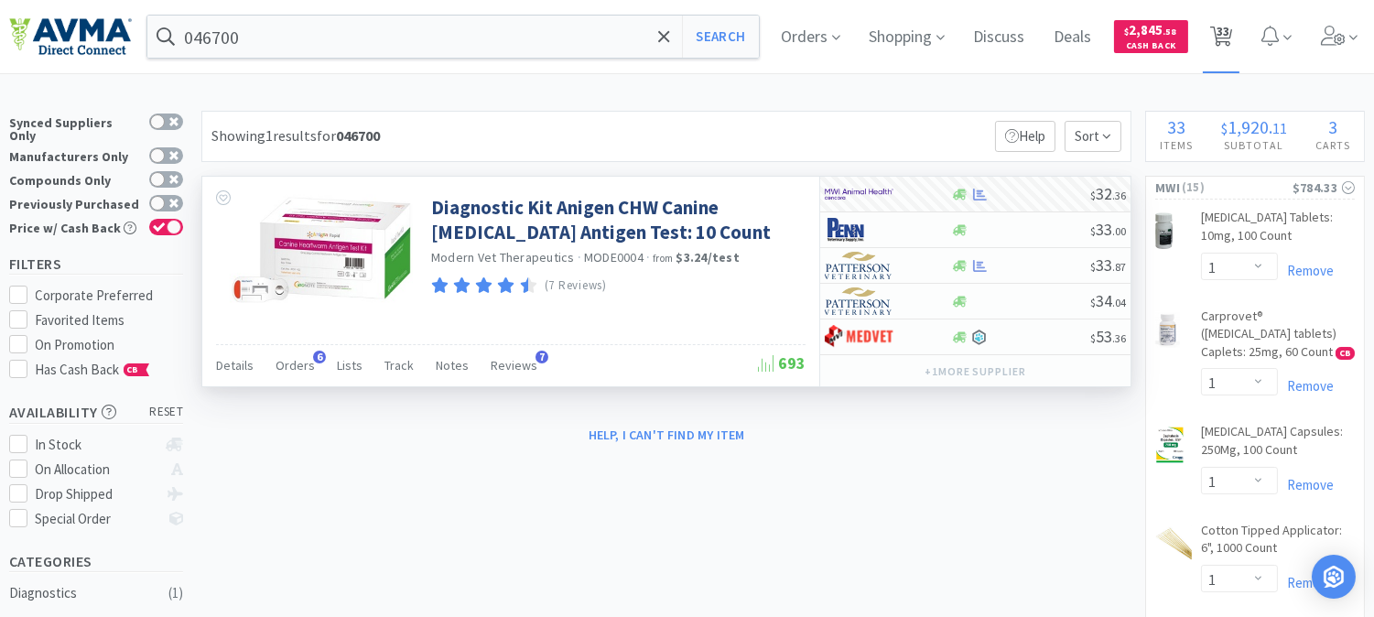
select select "1"
select select "16"
select select "1"
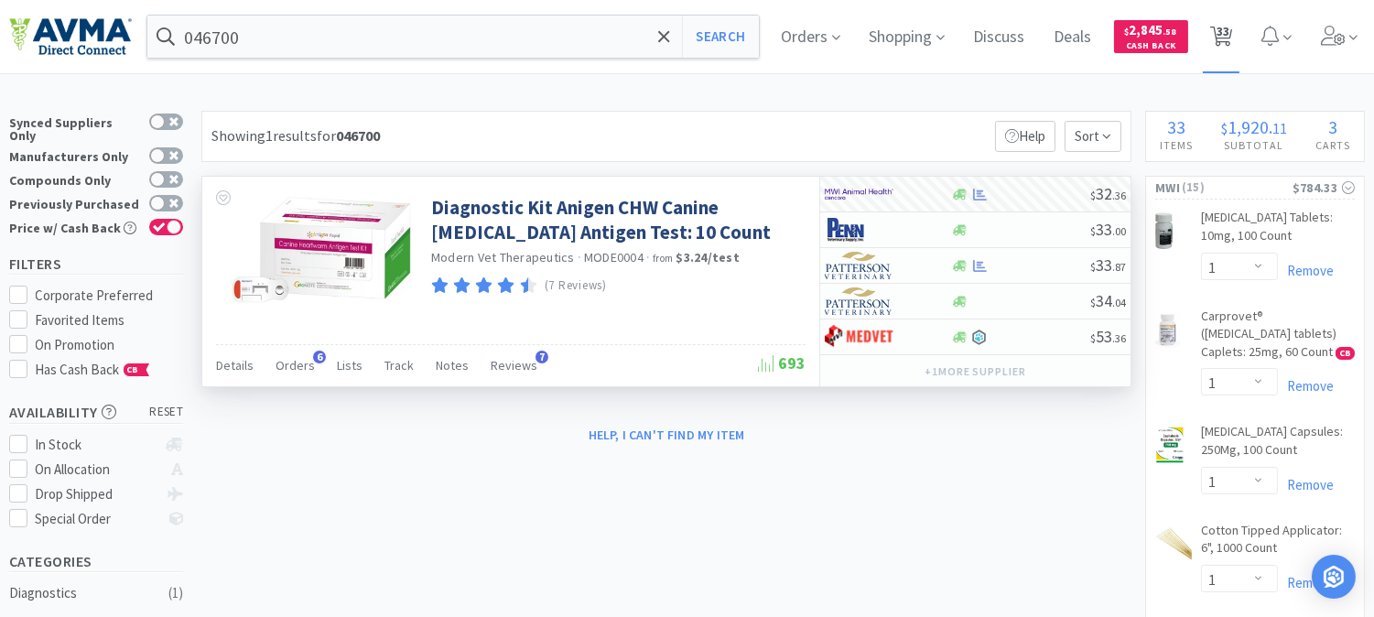
select select "1"
select select "9"
select select "2"
select select "10"
select select "4"
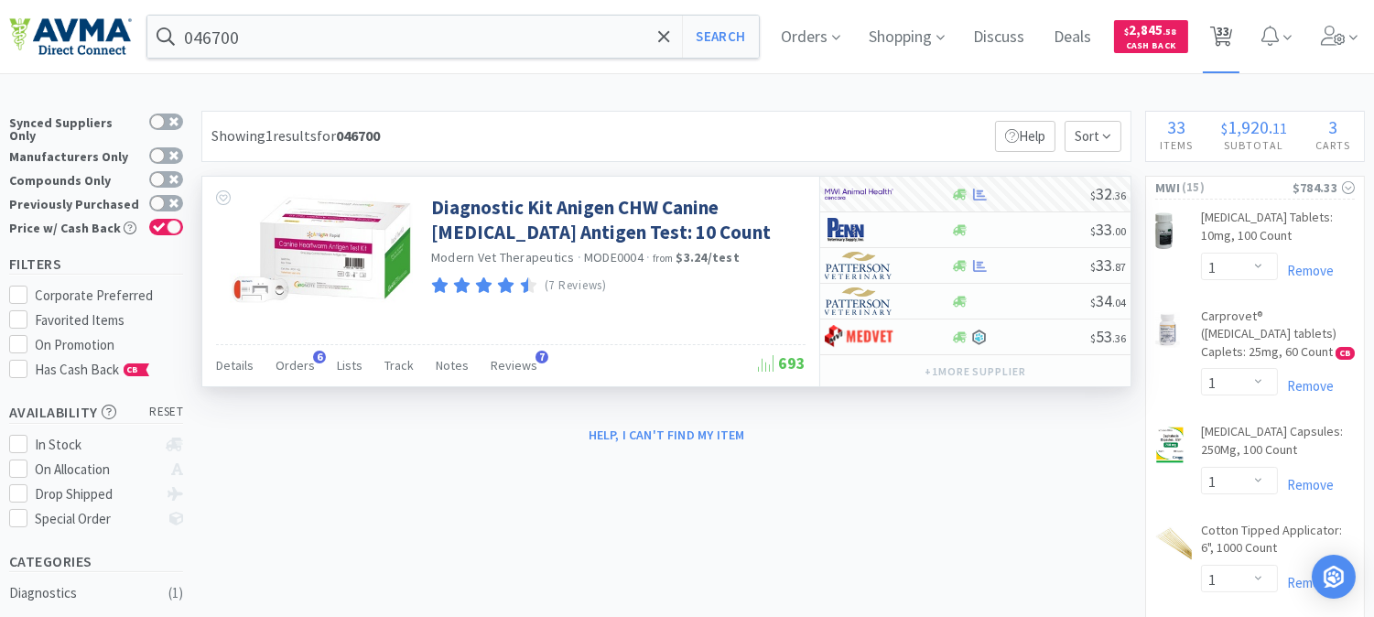
select select "1"
select select "2"
select select "1"
select select "4"
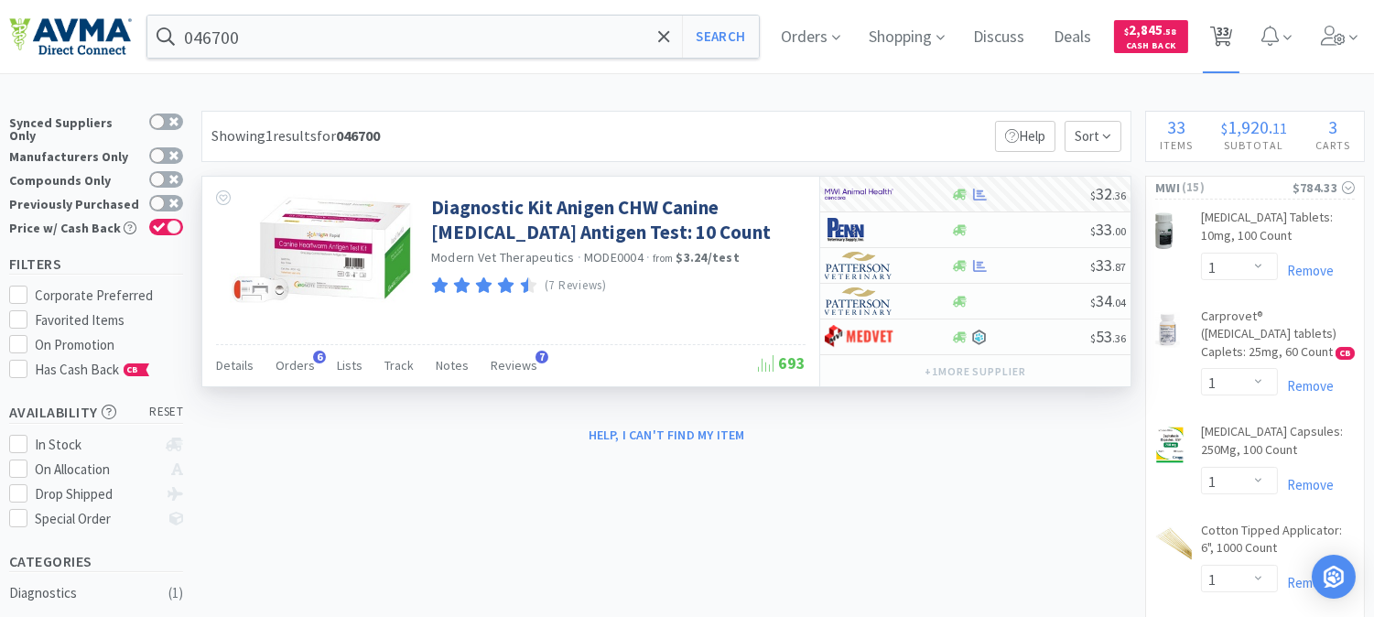
select select "1"
select select "2"
select select "5"
select select "8"
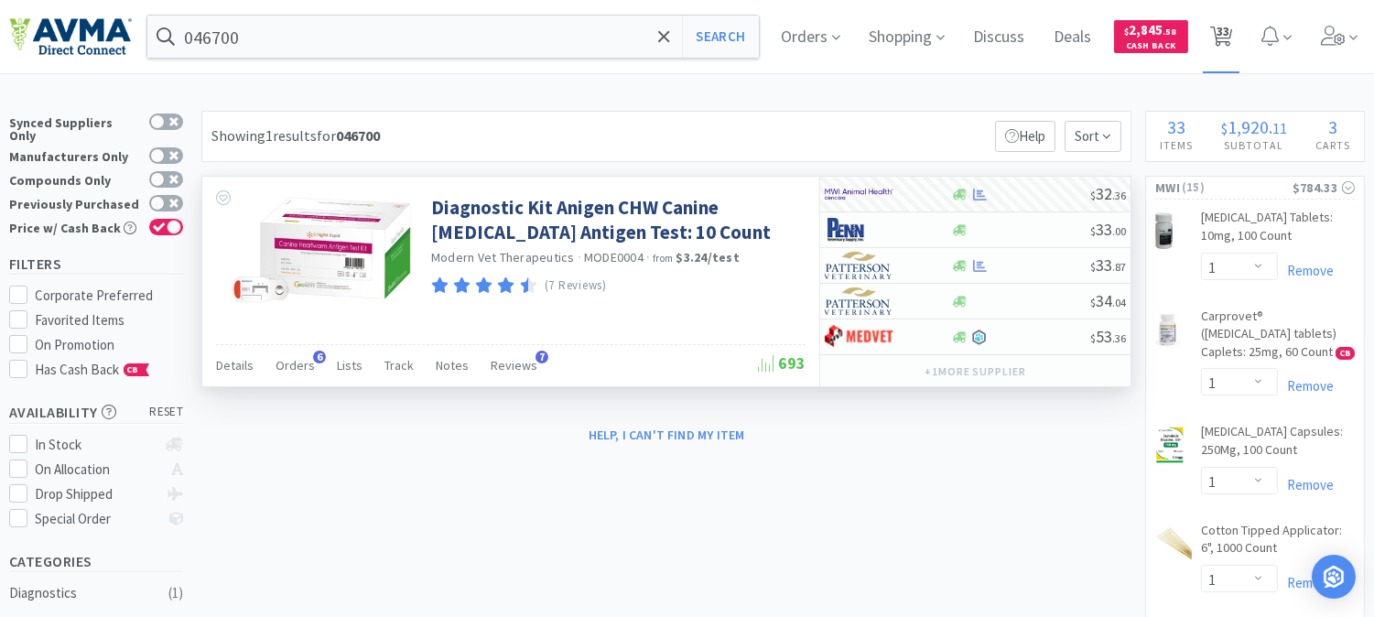
select select "4"
select select "1"
select select "4"
select select "1"
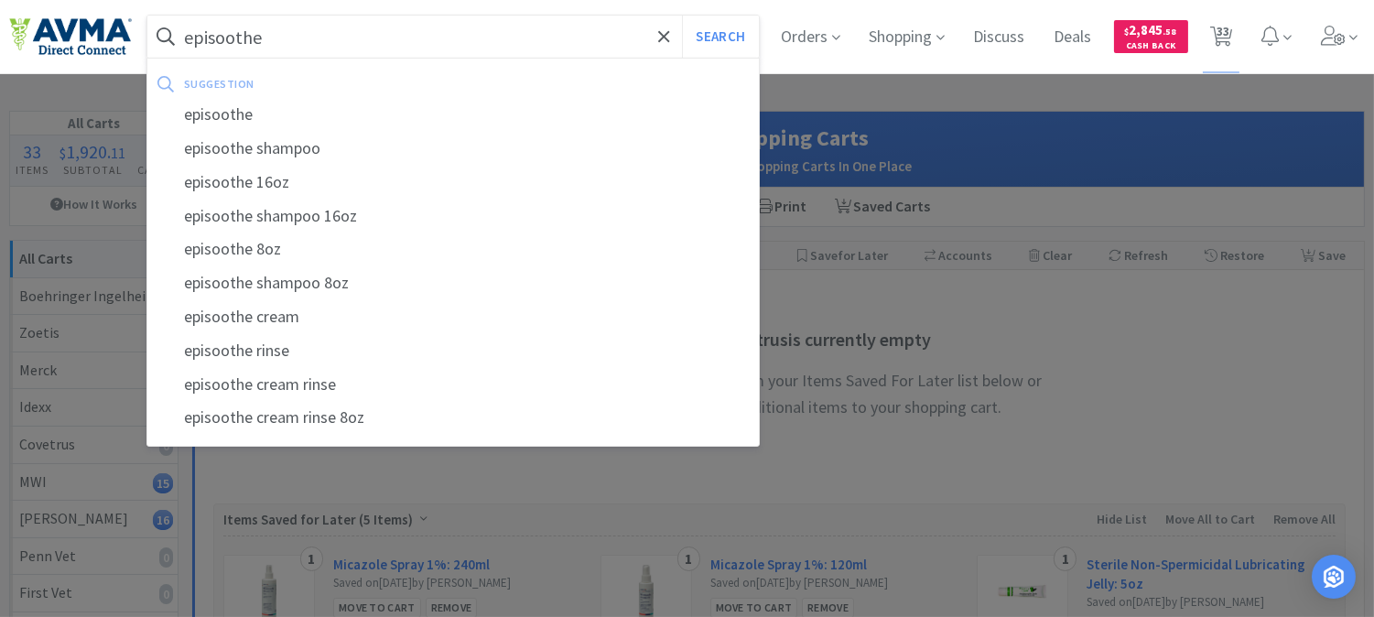
type input "episoothe"
click at [682, 16] on button "Search" at bounding box center [720, 37] width 76 height 42
select select "1"
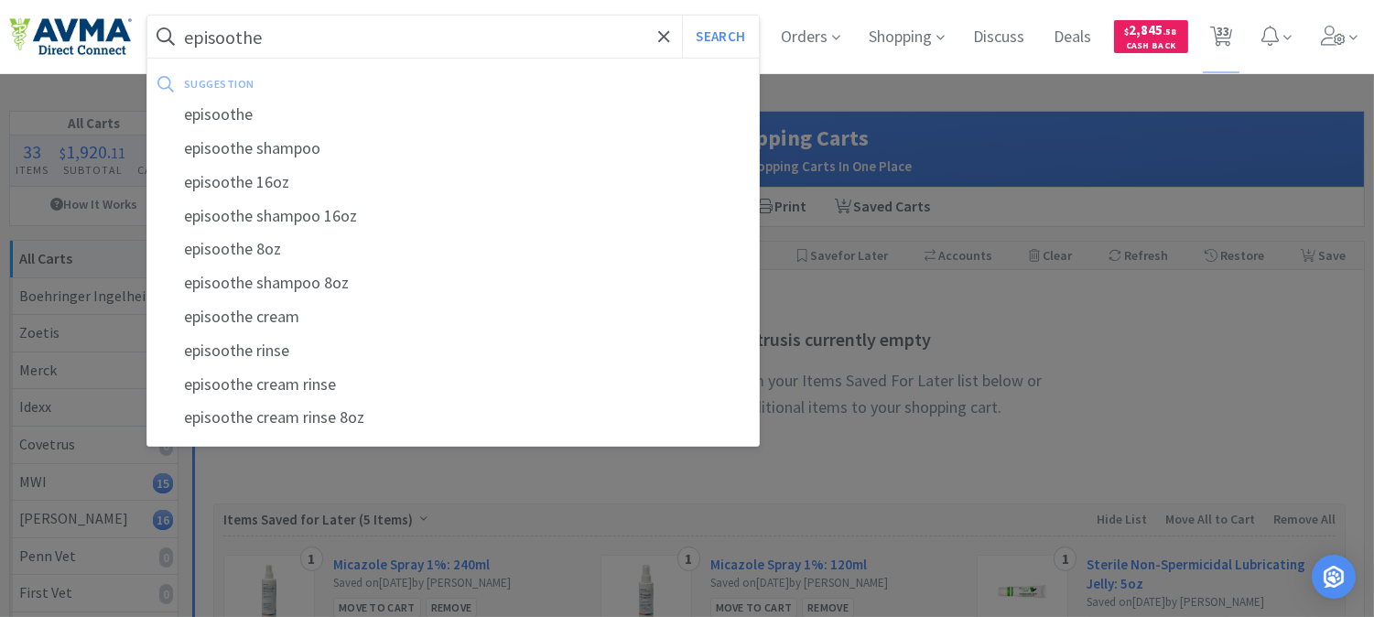
select select "1"
select select "2"
select select "1"
select select "2"
select select "1"
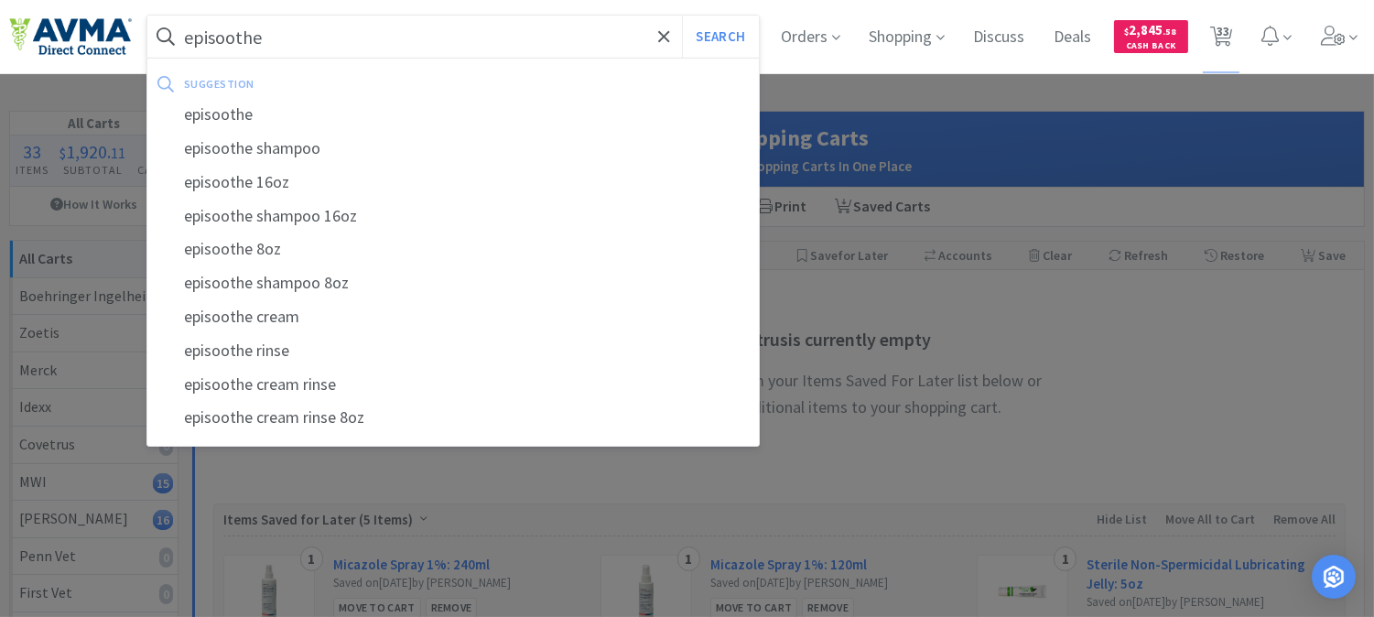
select select "3"
select select "1"
select select "16"
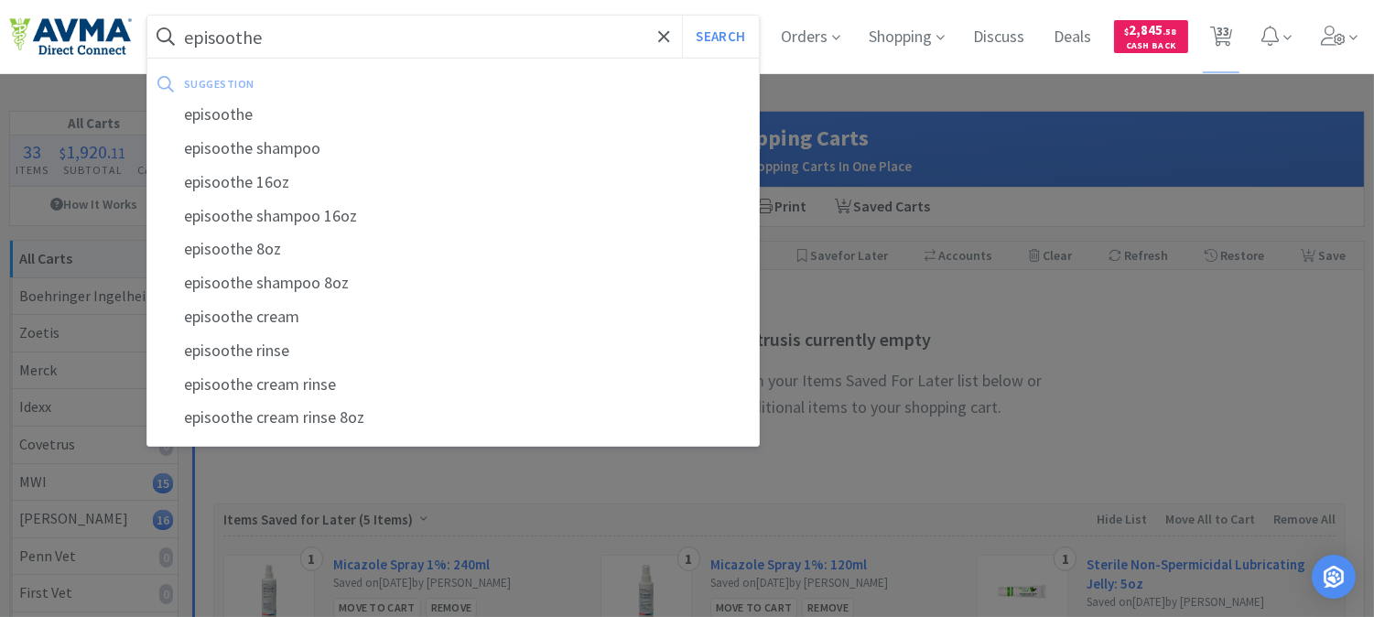
select select "1"
select select "9"
select select "2"
select select "10"
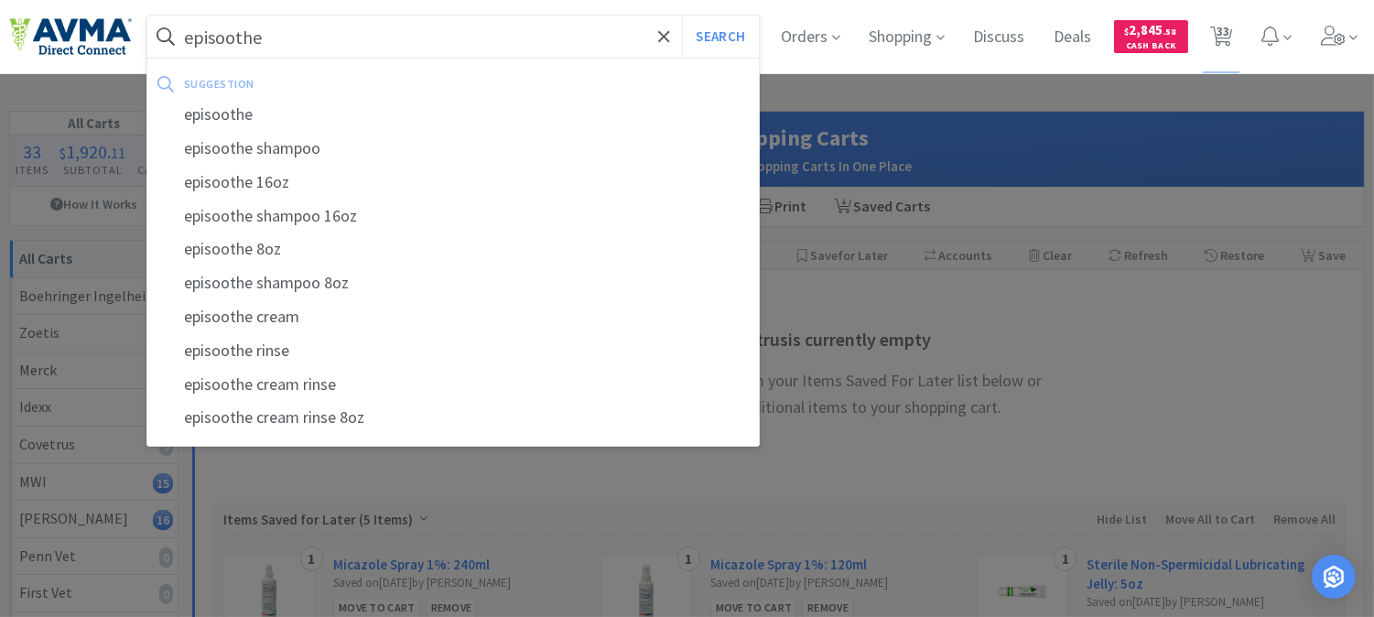
select select "4"
select select "1"
select select "2"
select select "1"
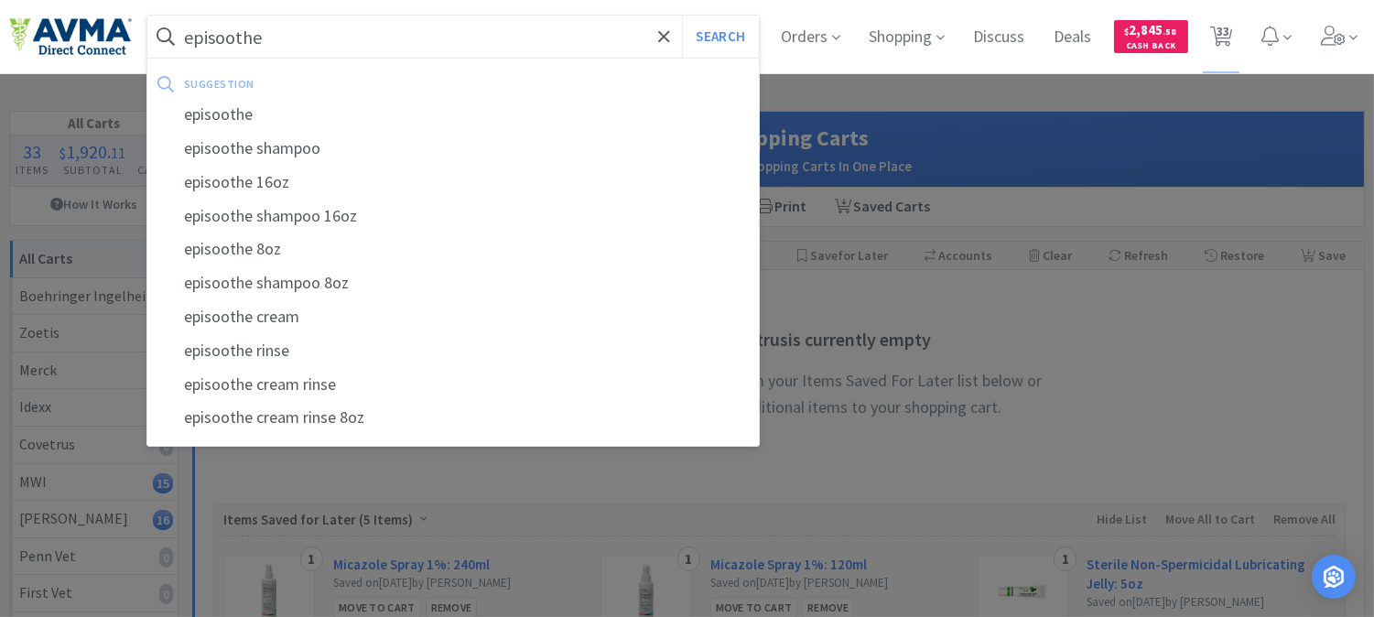
select select "4"
select select "1"
select select "2"
select select "5"
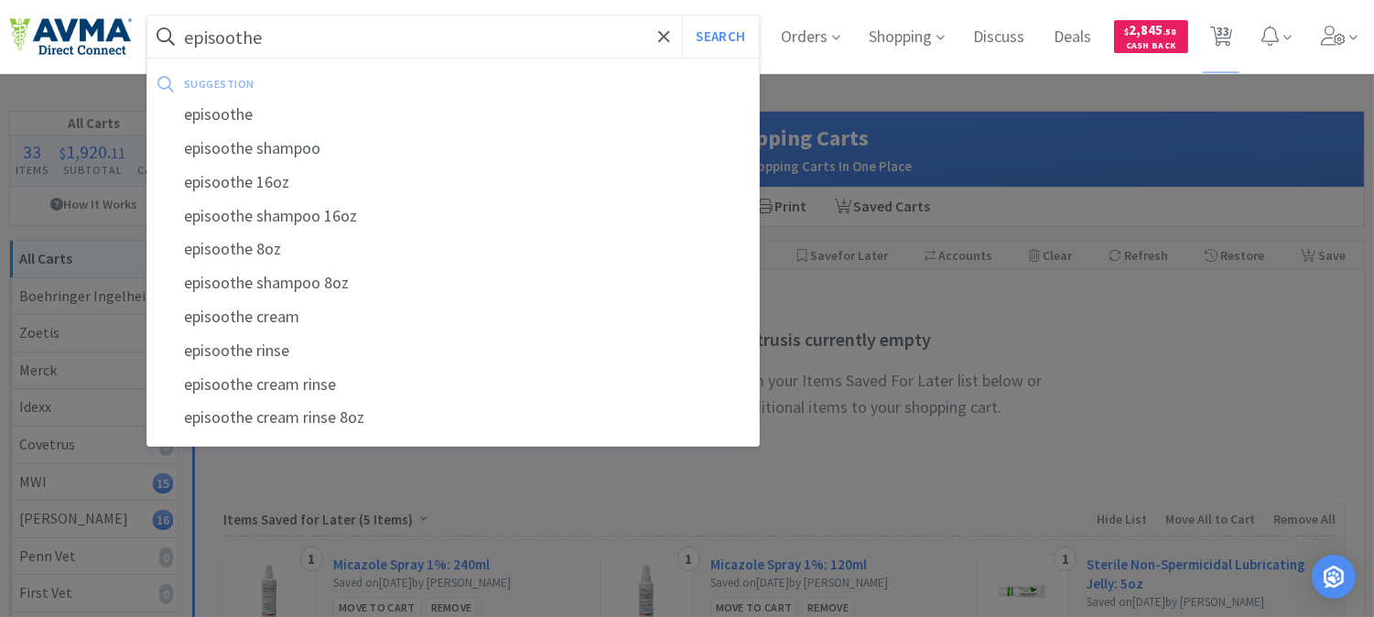
select select "8"
select select "4"
select select "1"
select select "4"
select select "1"
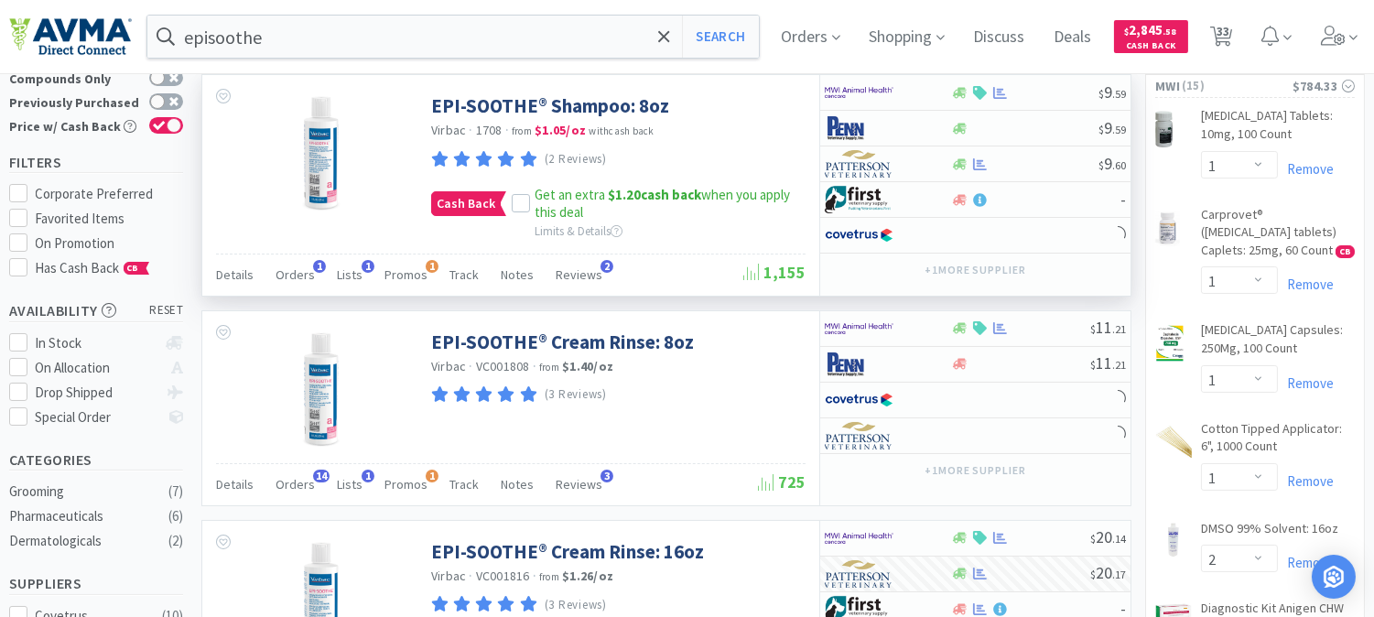
scroll to position [203, 0]
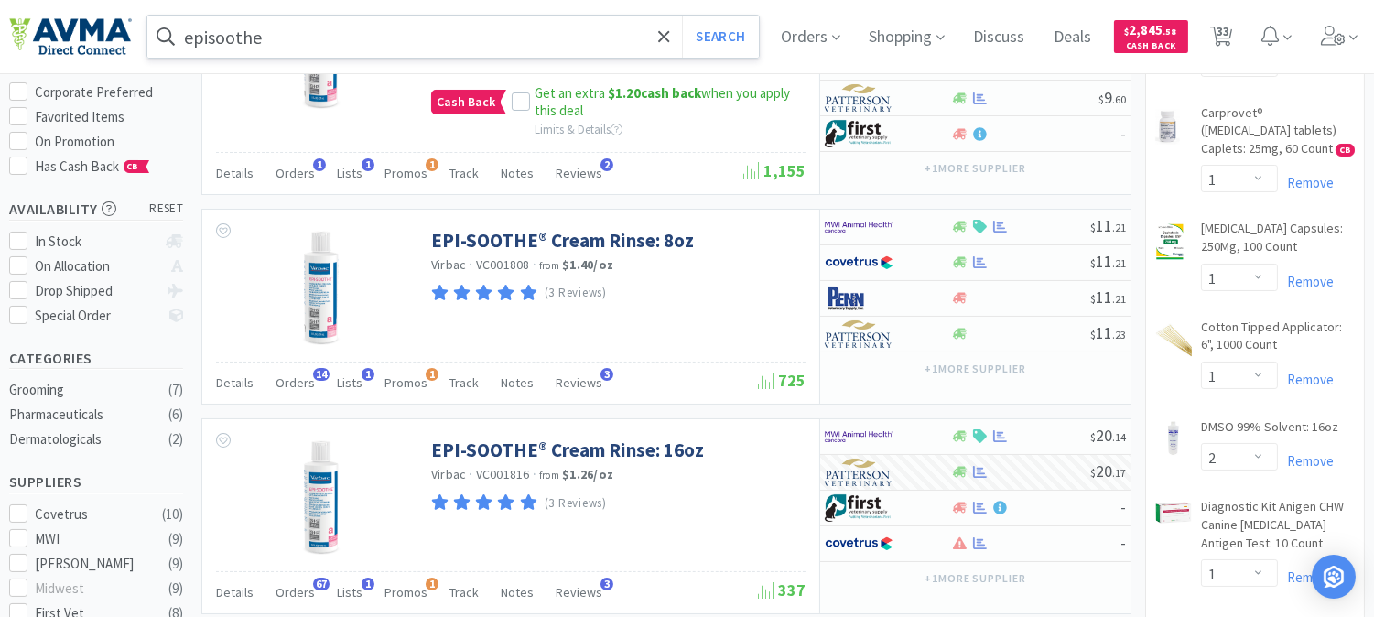
click at [526, 28] on input "episoothe" at bounding box center [453, 37] width 612 height 42
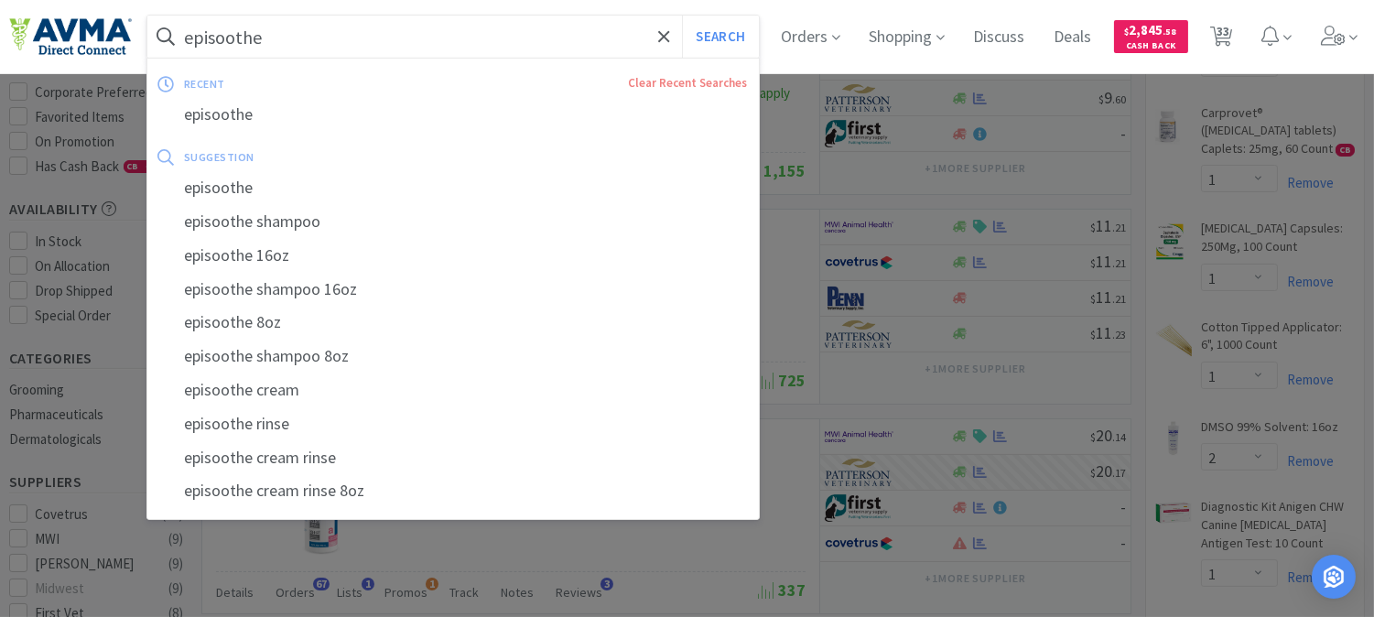
paste input "078502314"
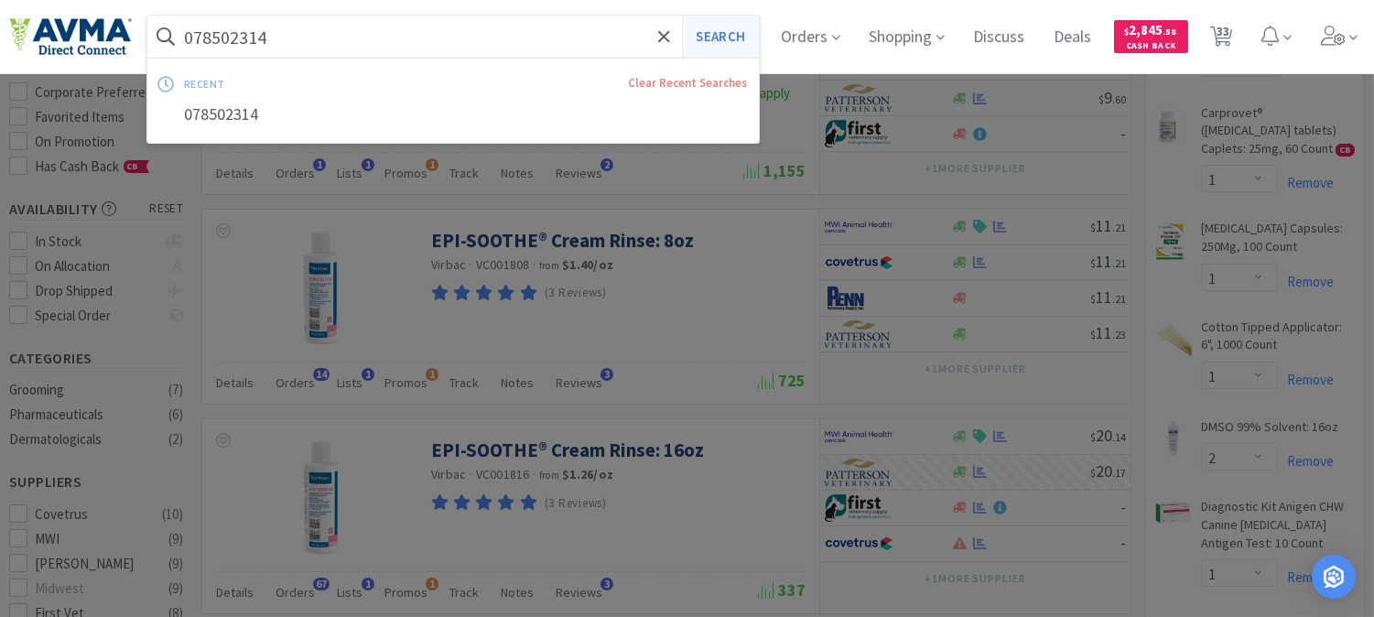
type input "078502314"
click at [721, 28] on button "Search" at bounding box center [720, 37] width 76 height 42
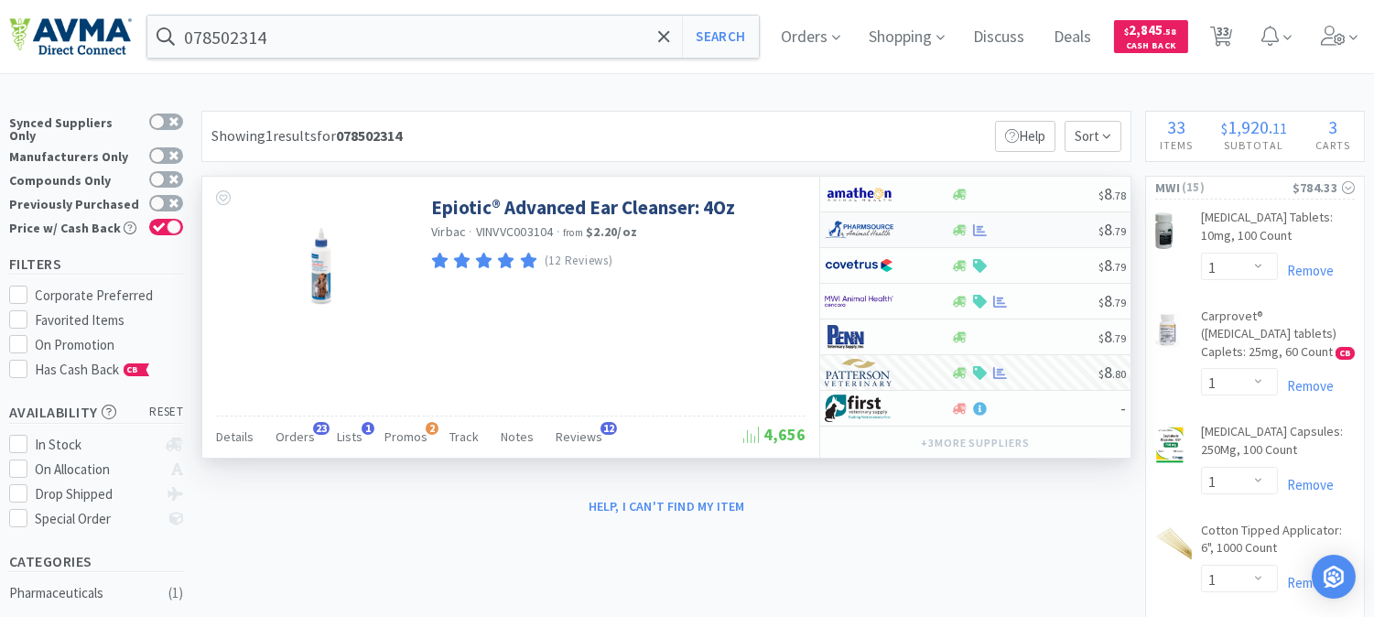
click at [850, 224] on img at bounding box center [859, 229] width 69 height 27
select select "1"
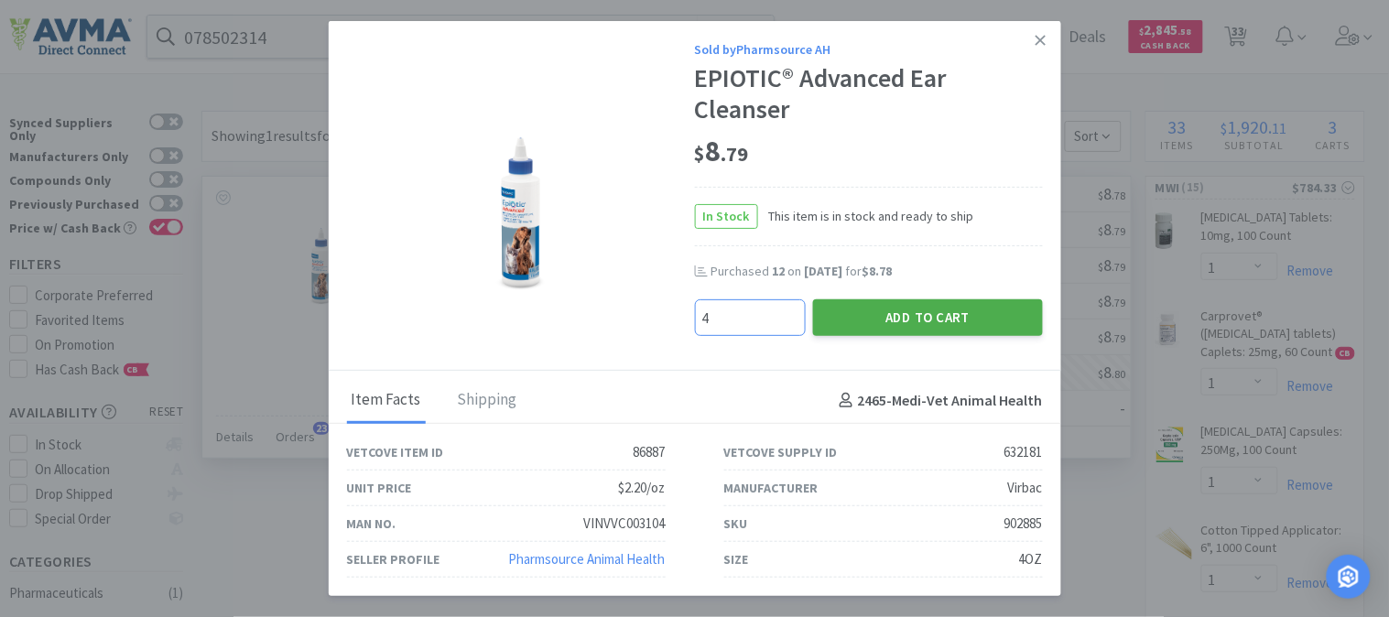
type input "4"
click at [913, 308] on button "Add to Cart" at bounding box center [928, 317] width 230 height 37
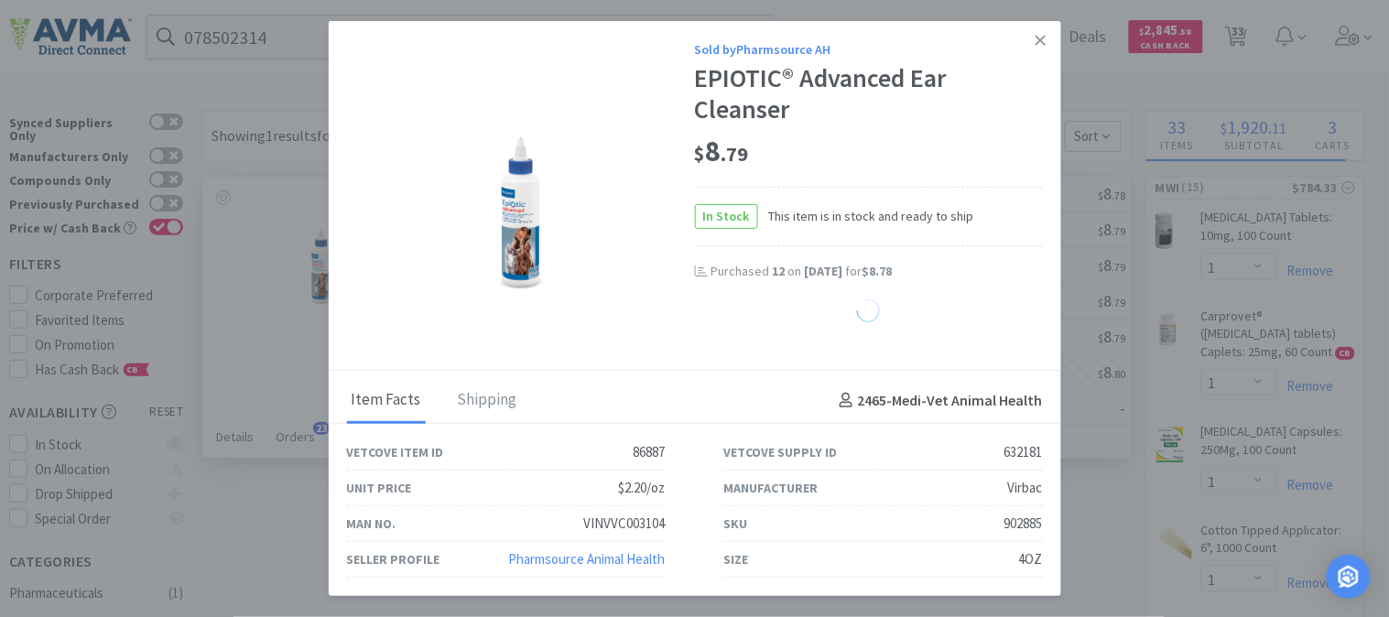
select select "4"
select select "1"
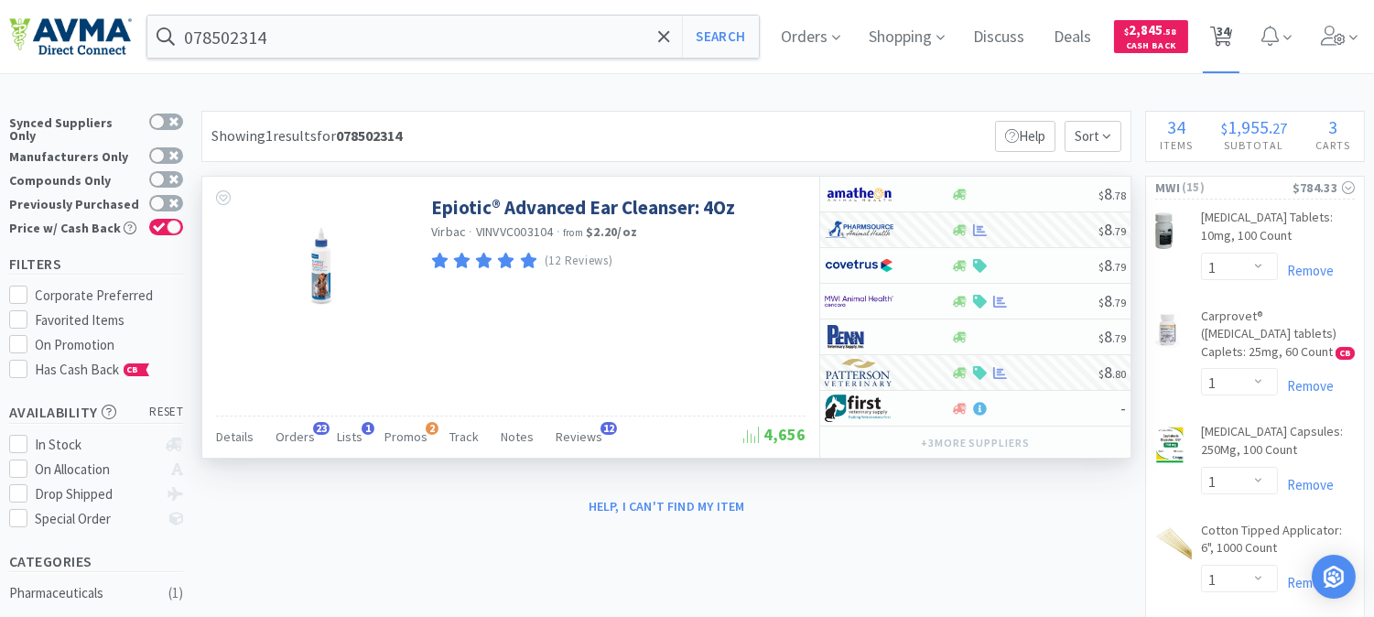
click at [1230, 32] on span "34" at bounding box center [1223, 31] width 13 height 73
select select "1"
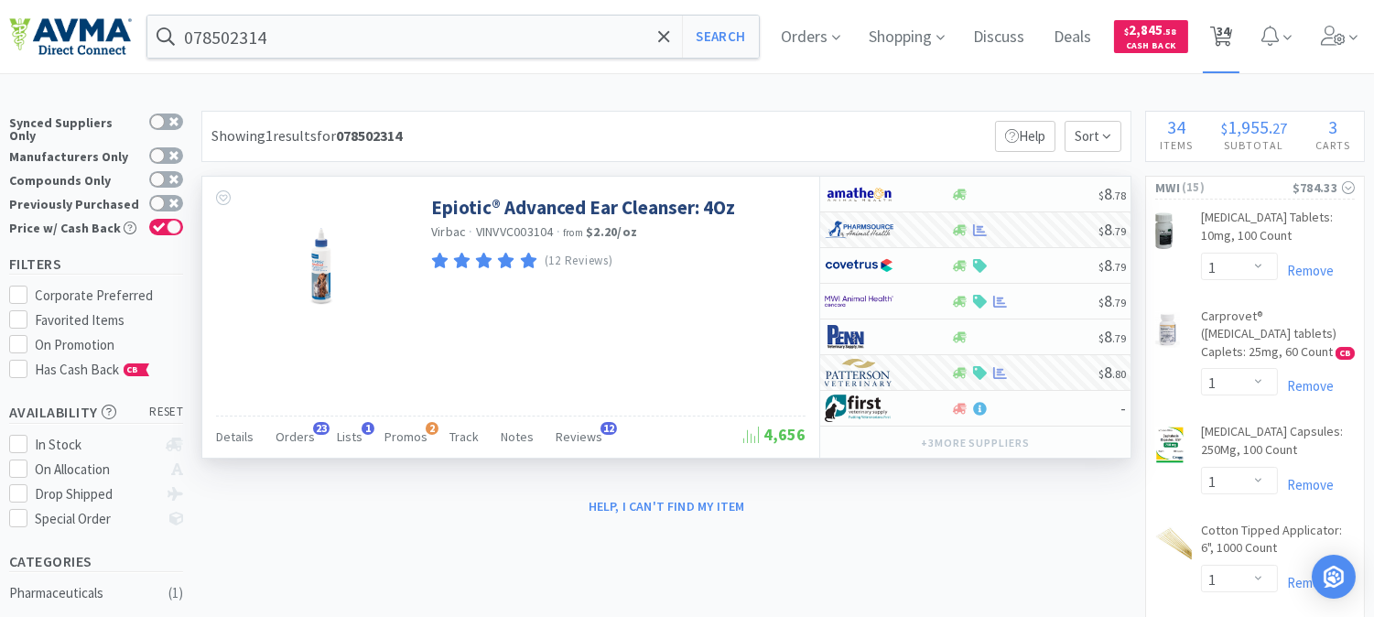
select select "2"
select select "1"
select select "2"
select select "1"
select select "3"
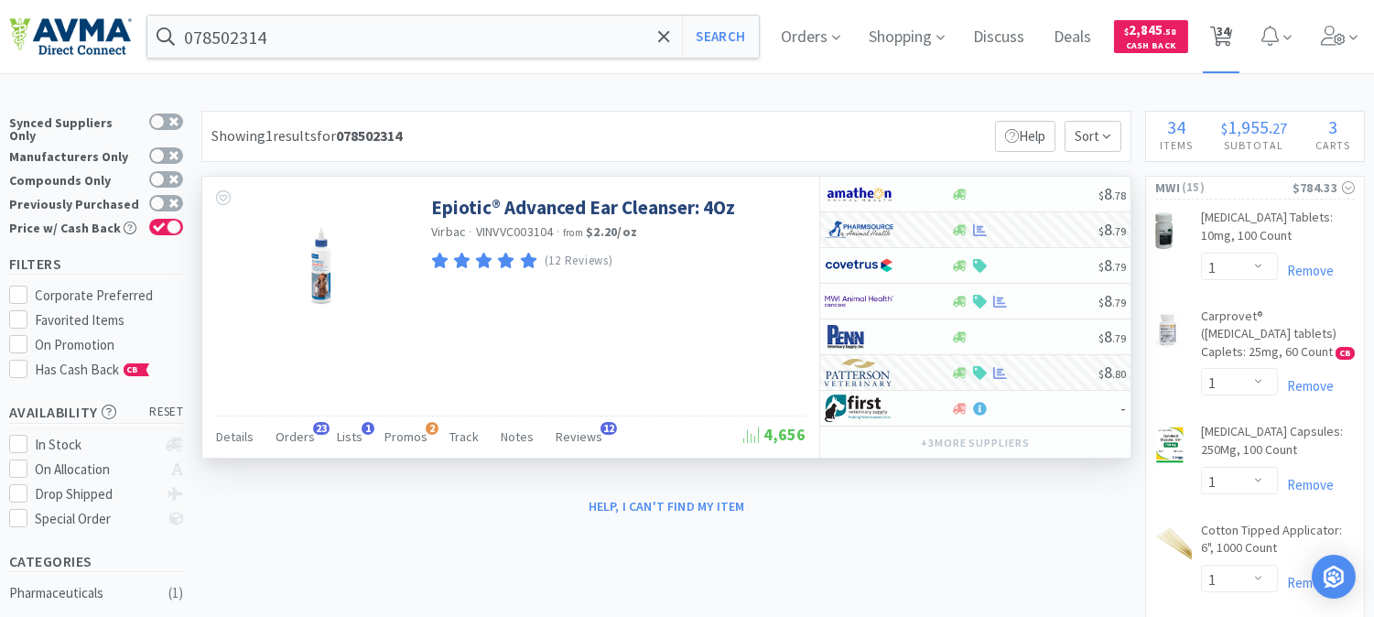
select select "1"
select select "16"
select select "1"
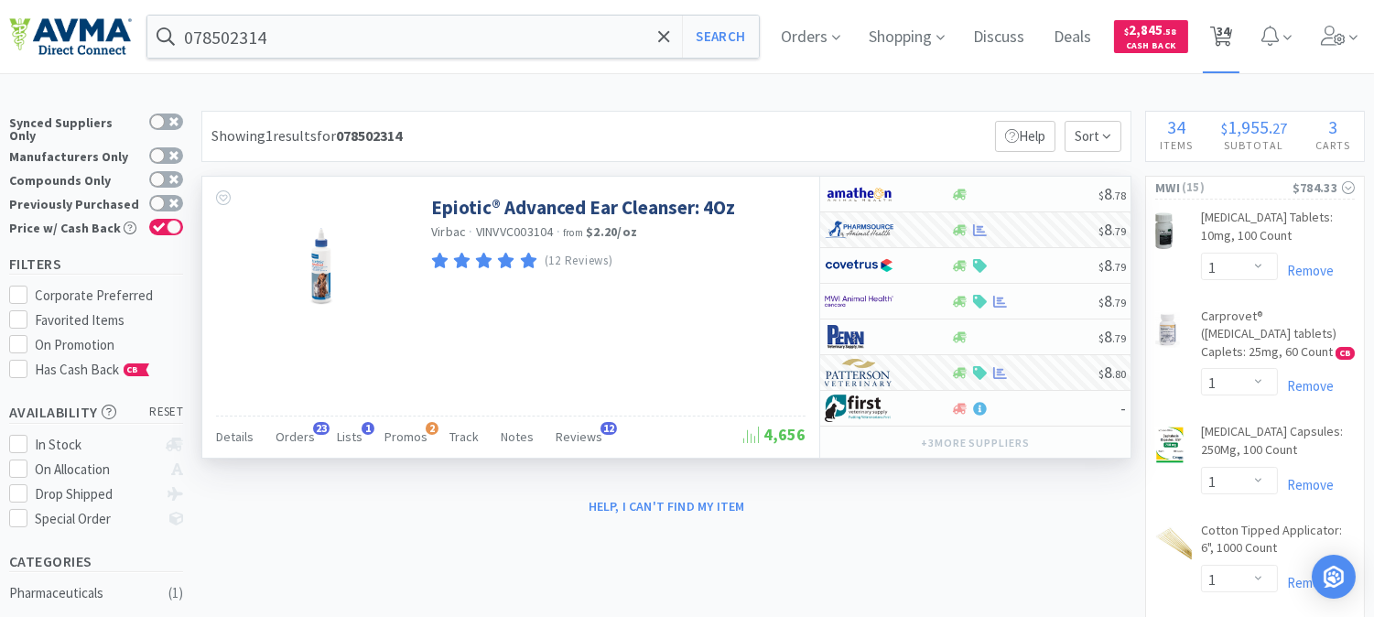
select select "1"
select select "9"
select select "2"
select select "10"
select select "4"
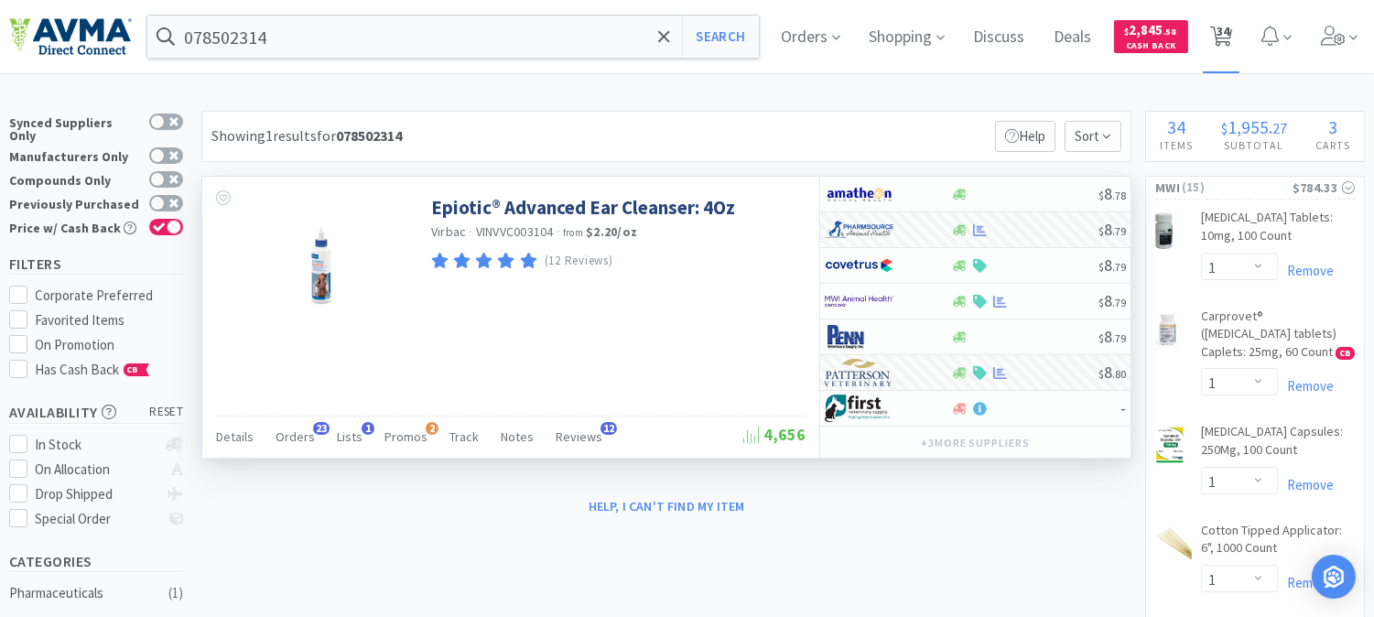
select select "1"
select select "2"
select select "1"
select select "4"
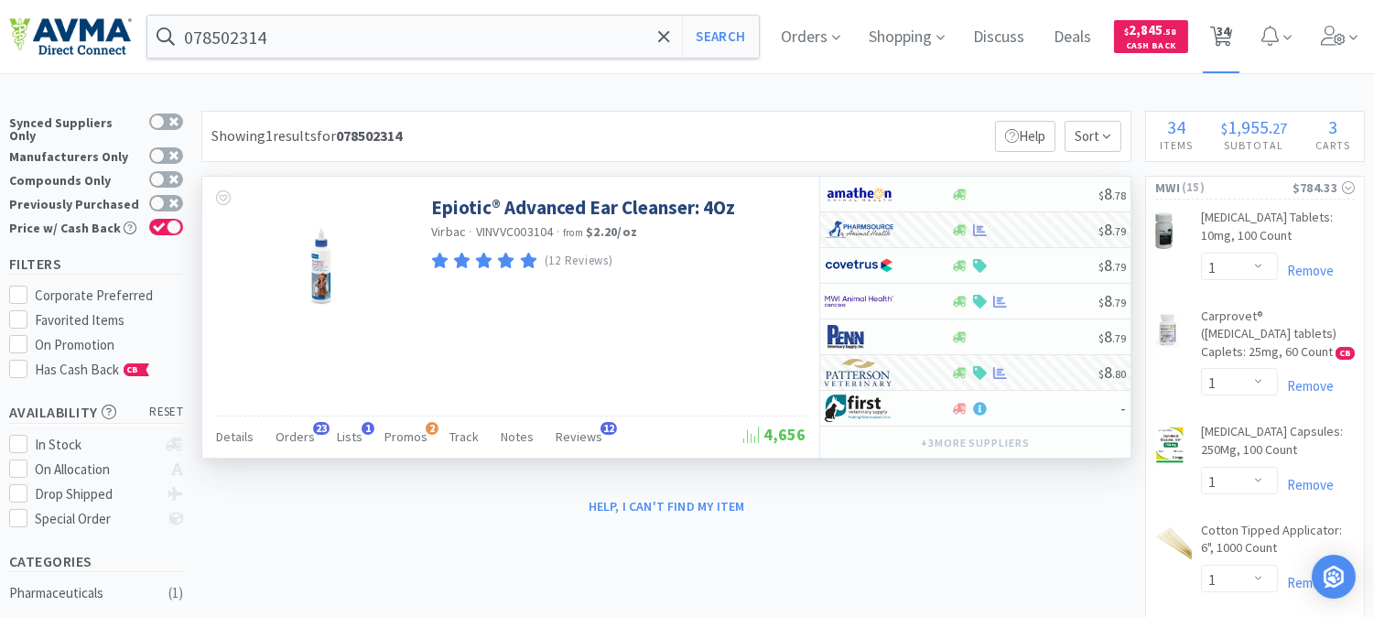
select select "1"
select select "2"
select select "5"
select select "8"
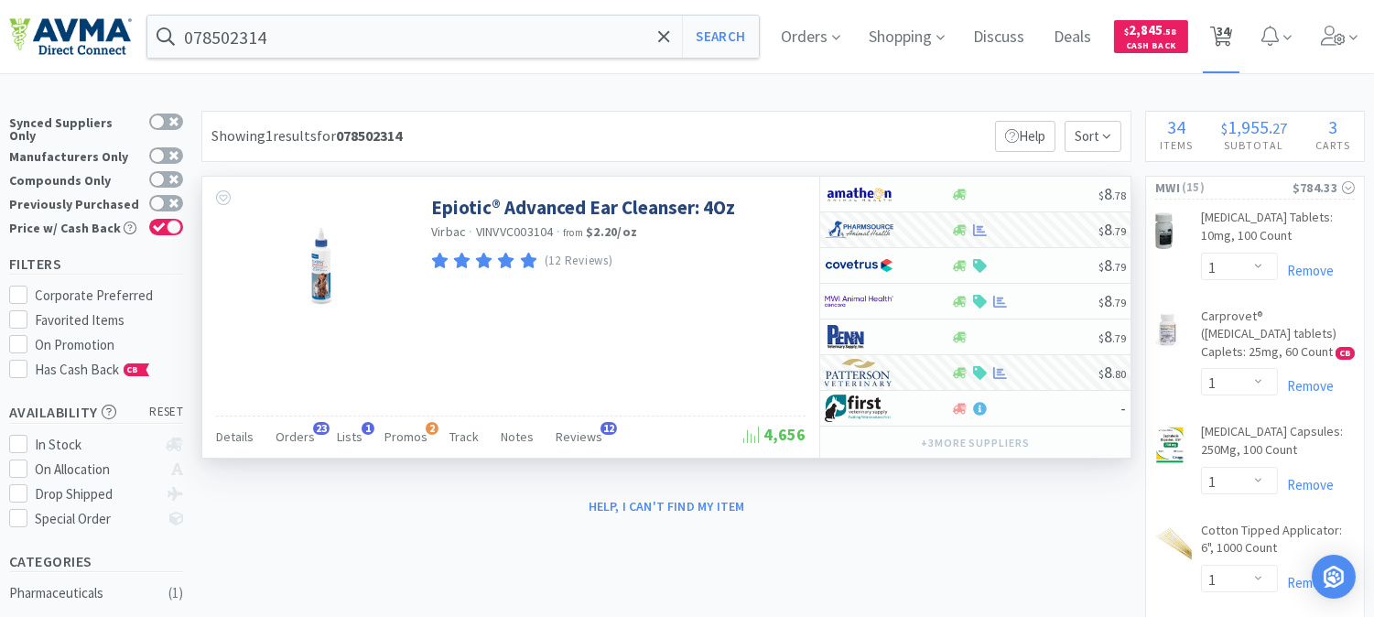
select select "4"
select select "1"
select select "4"
select select "1"
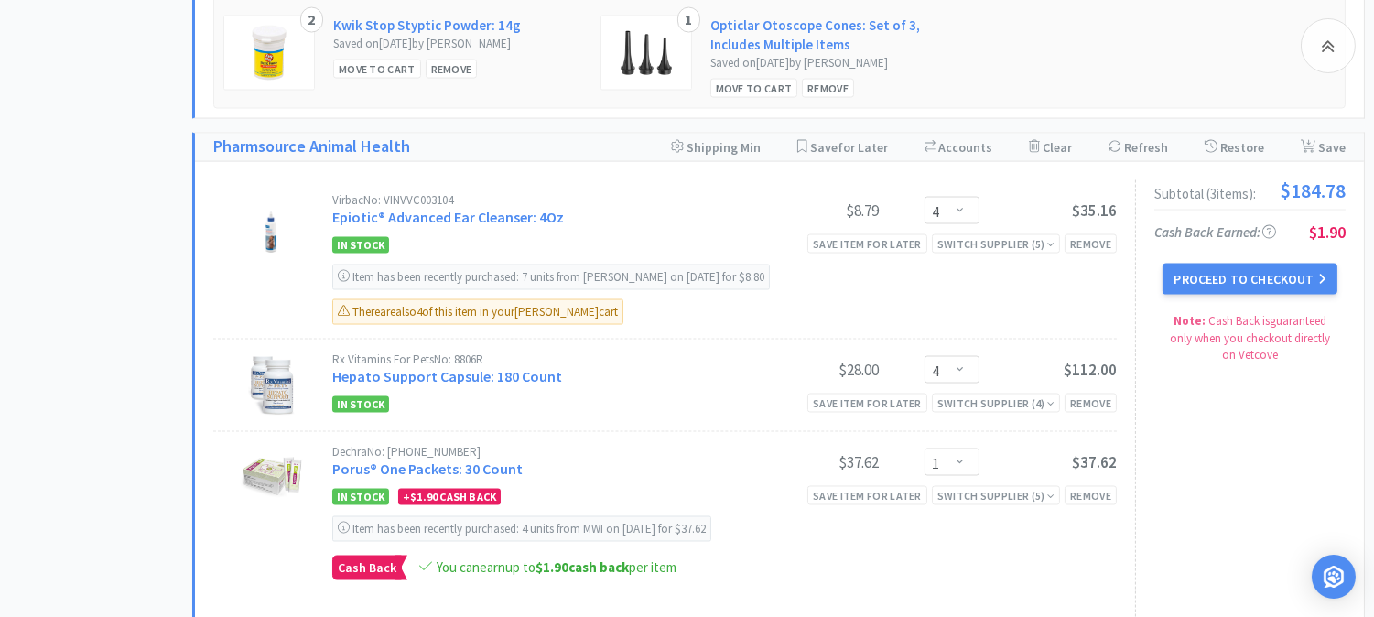
scroll to position [5493, 0]
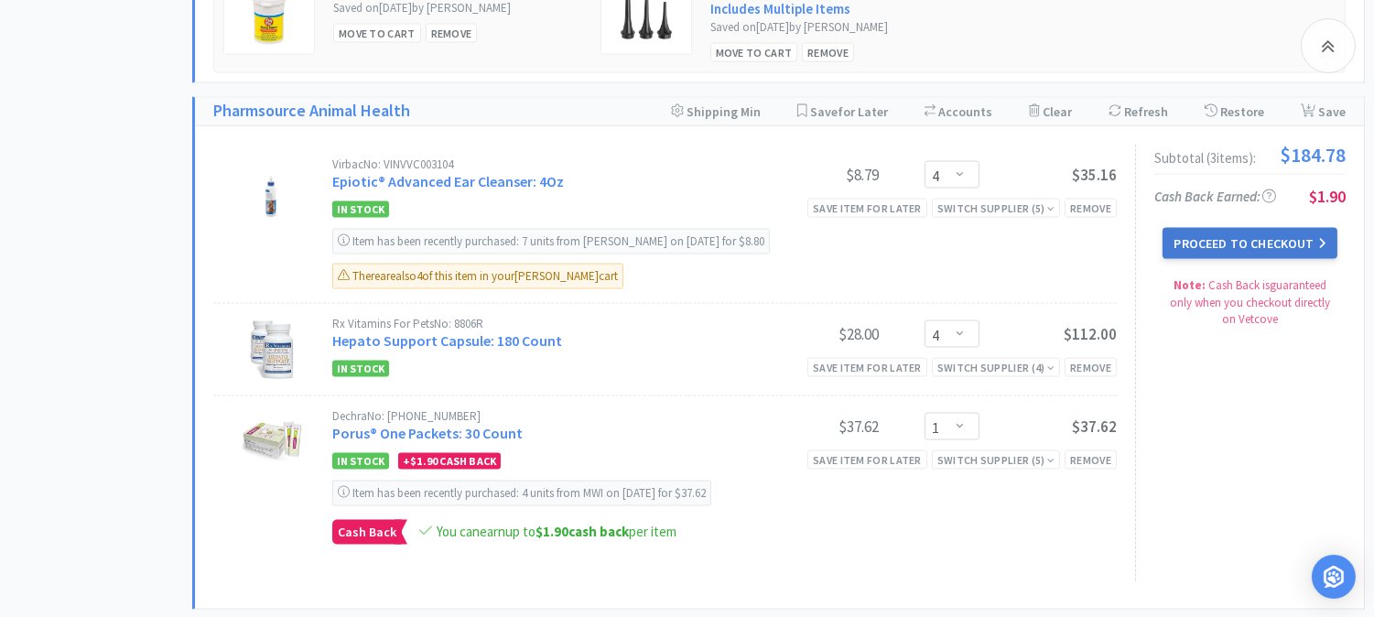
click at [1250, 244] on button "Proceed to Checkout" at bounding box center [1250, 243] width 174 height 31
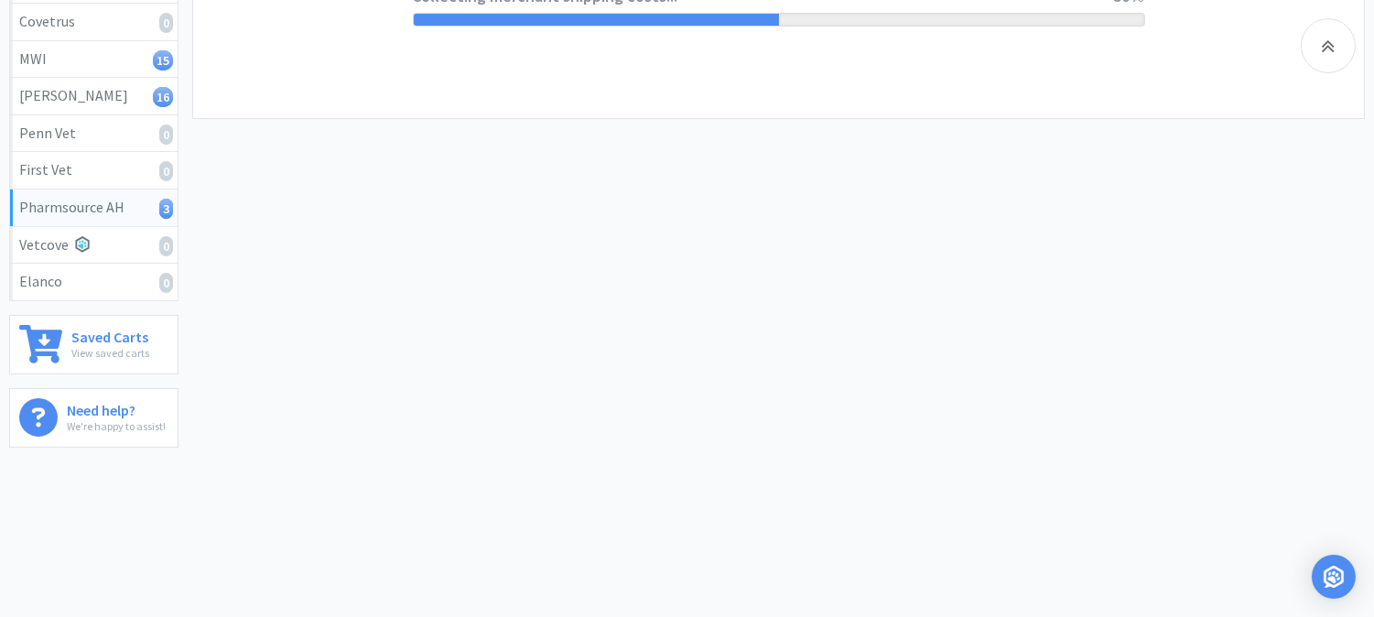
select select "1001"
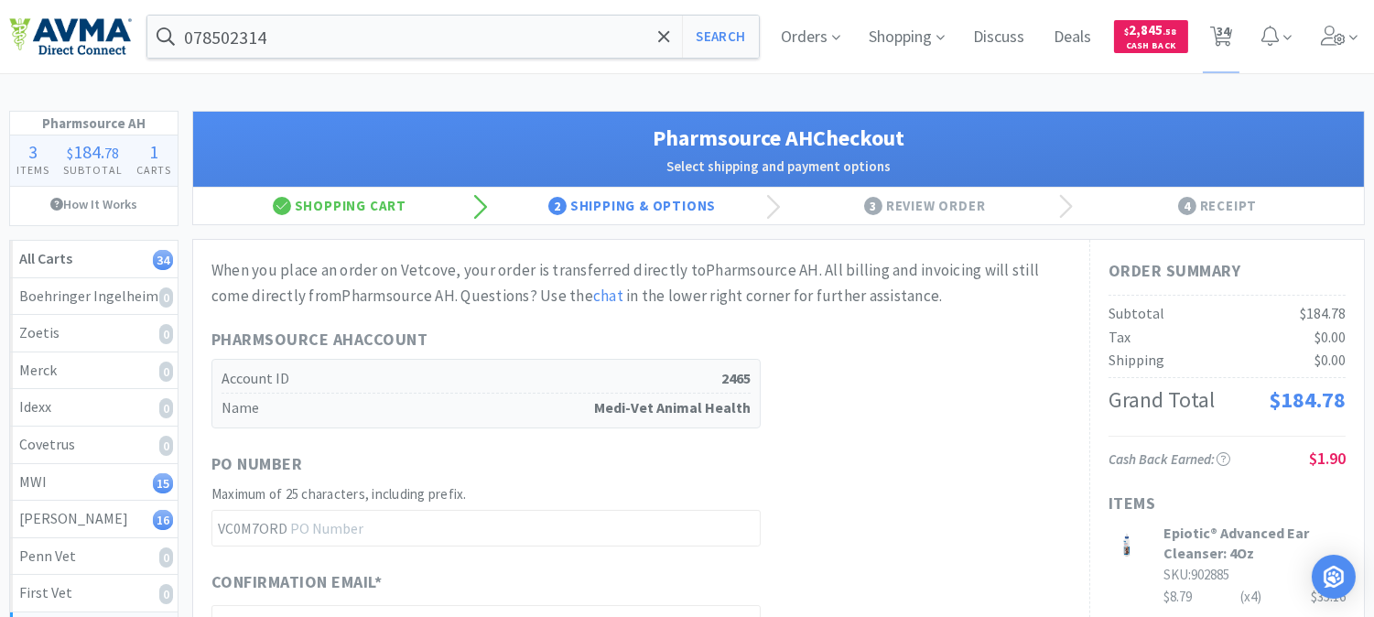
scroll to position [203, 0]
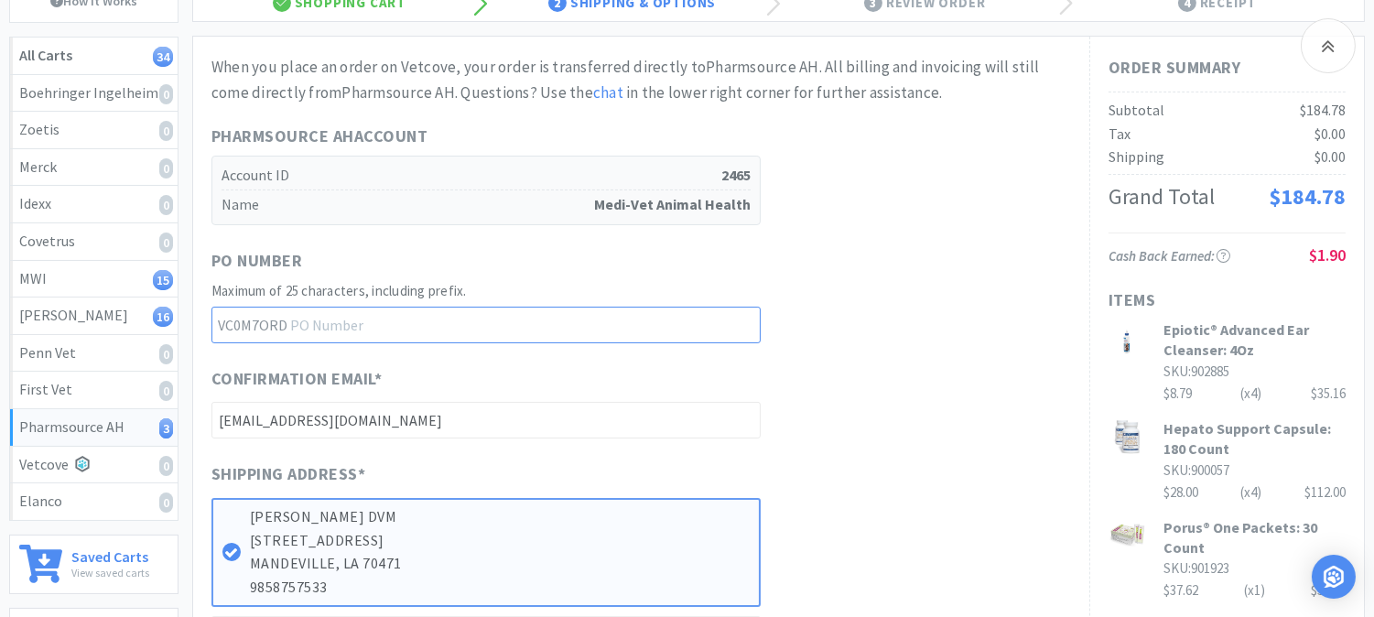
click at [385, 322] on input "text" at bounding box center [485, 325] width 549 height 37
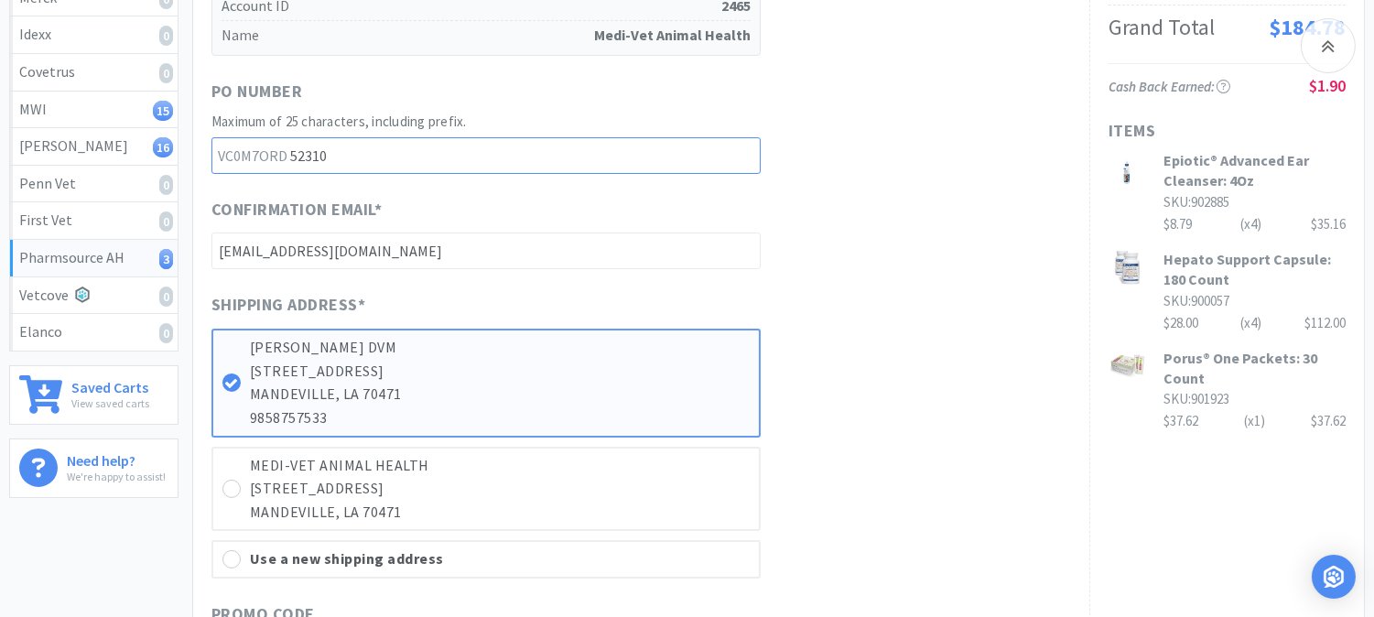
scroll to position [305, 0]
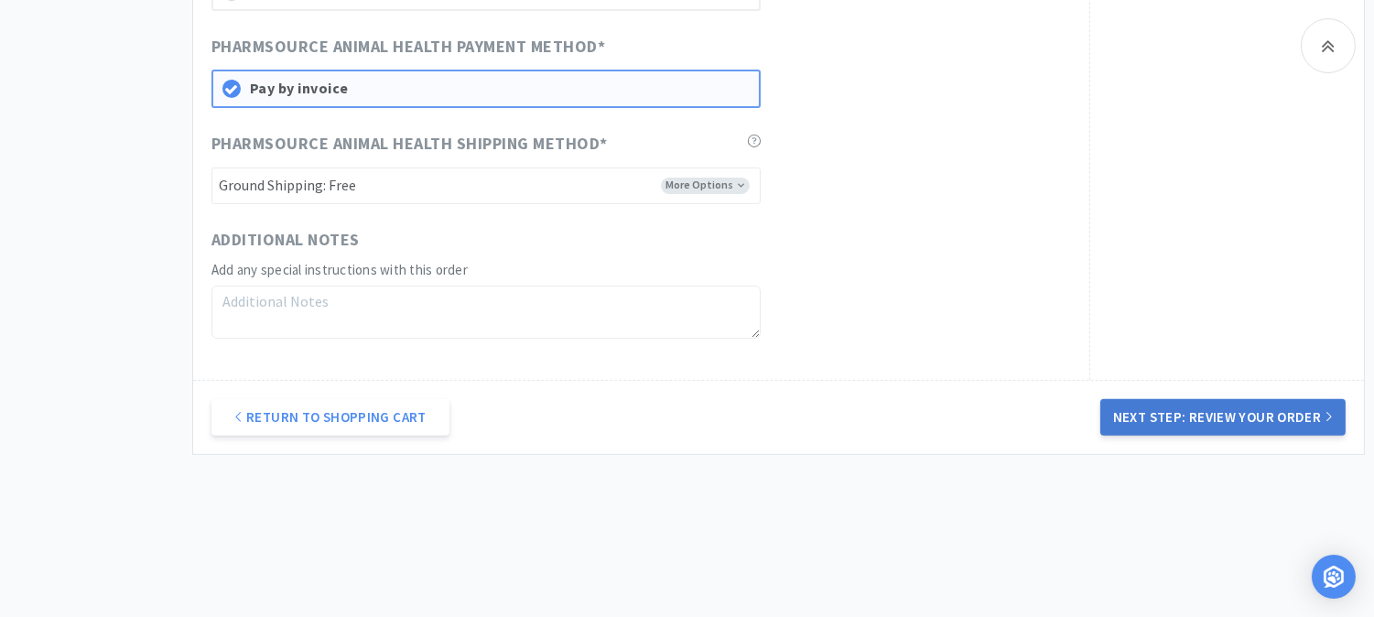
type input "52310"
click at [1211, 401] on button "Next Step: Review Your Order" at bounding box center [1222, 417] width 245 height 37
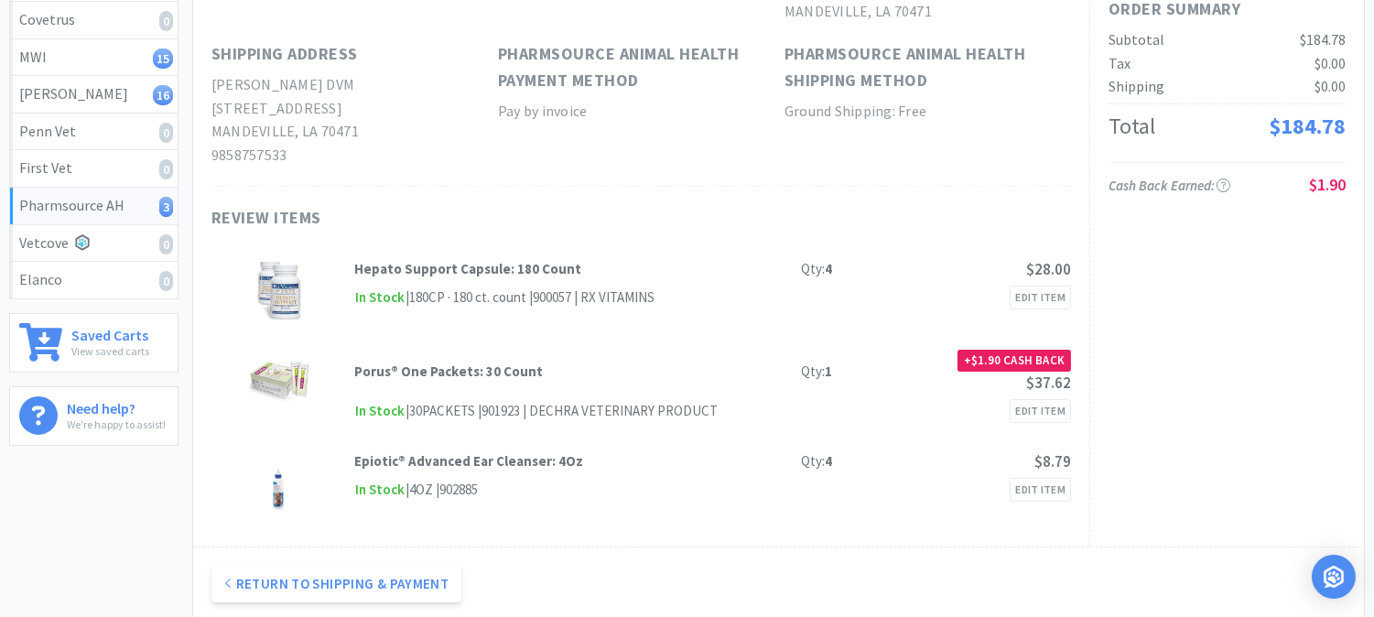
scroll to position [0, 0]
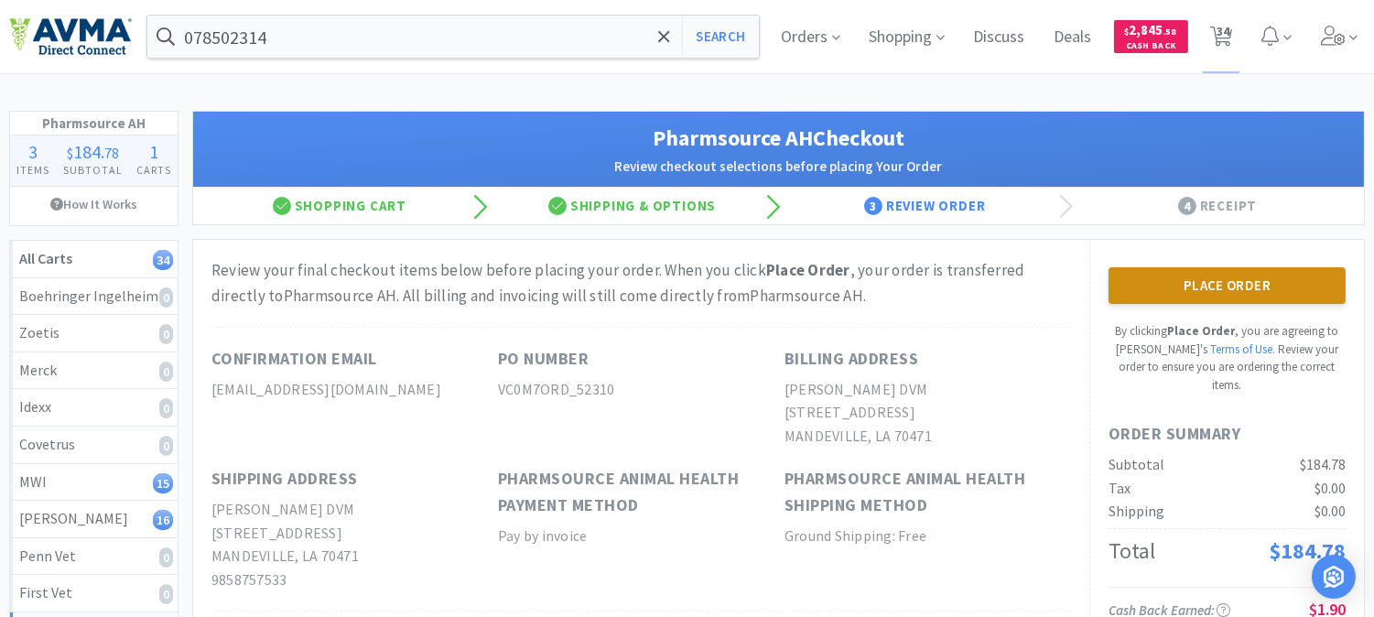
click at [1211, 285] on button "Place Order" at bounding box center [1227, 285] width 237 height 37
